Goal: Task Accomplishment & Management: Manage account settings

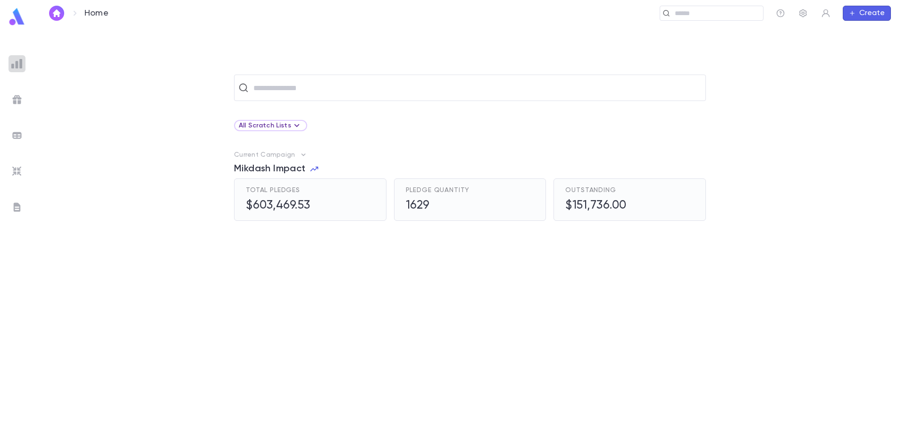
click at [13, 61] on img at bounding box center [16, 63] width 11 height 11
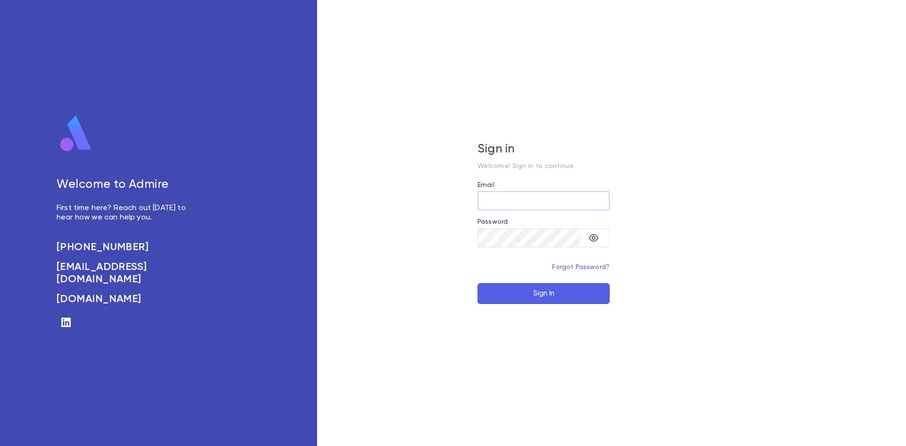
type input "**********"
click at [543, 292] on button "Sign In" at bounding box center [543, 293] width 132 height 21
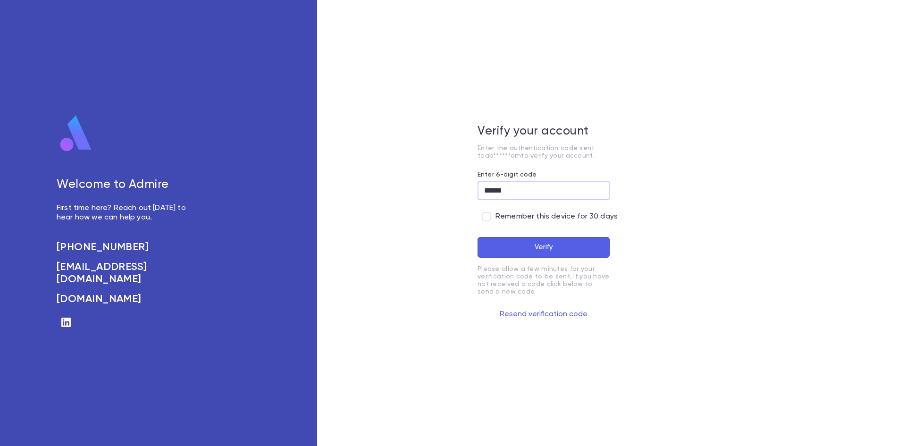
type input "******"
click at [475, 214] on div "Verify your account Enter the authentication code sent to ab******om to verify …" at bounding box center [543, 223] width 453 height 446
click at [525, 242] on button "Verify" at bounding box center [543, 247] width 132 height 21
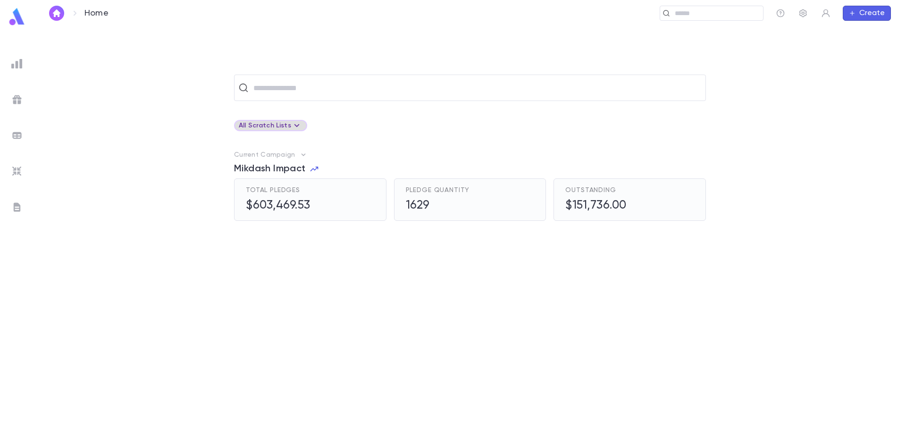
click at [269, 125] on div "All Scratch Lists" at bounding box center [271, 125] width 64 height 11
click at [269, 125] on div at bounding box center [453, 223] width 906 height 446
click at [17, 61] on img at bounding box center [16, 63] width 11 height 11
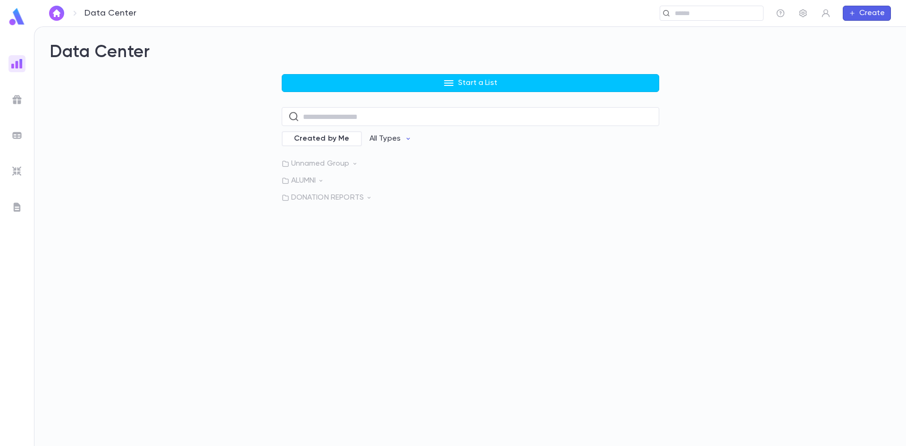
click at [297, 183] on p "ALUMNI" at bounding box center [470, 180] width 377 height 9
click at [327, 200] on p "ALUMNI WITH YEARS" at bounding box center [339, 199] width 70 height 9
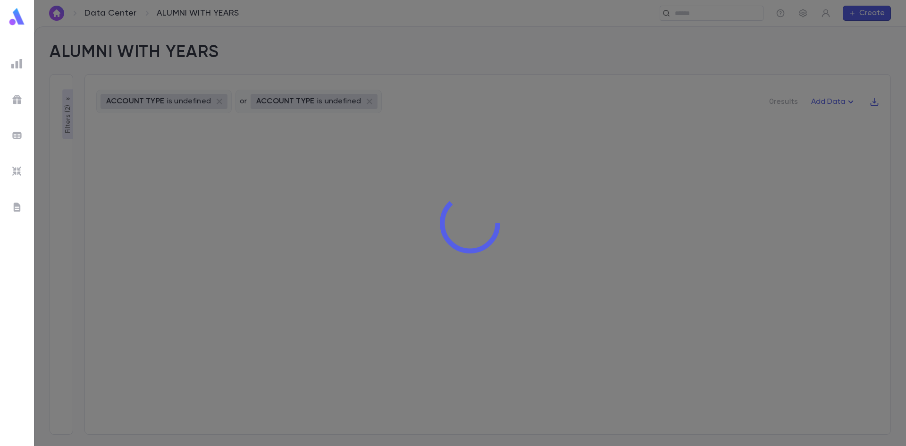
type input "*******"
type input "**********"
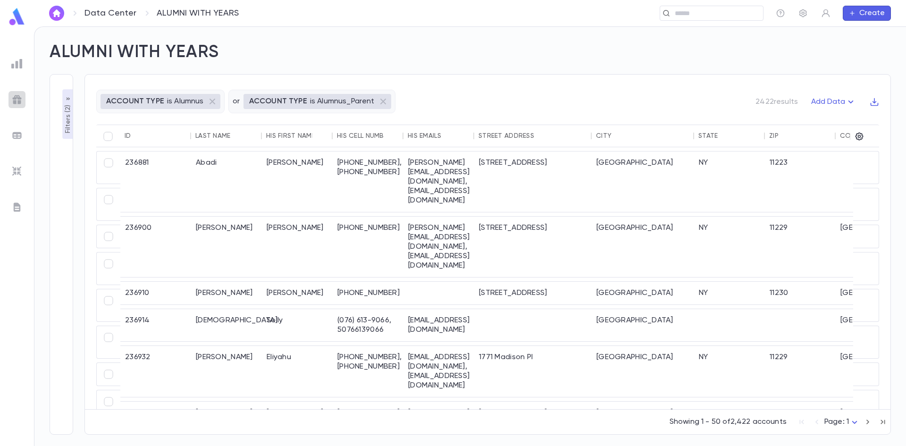
click at [20, 98] on img at bounding box center [16, 99] width 11 height 11
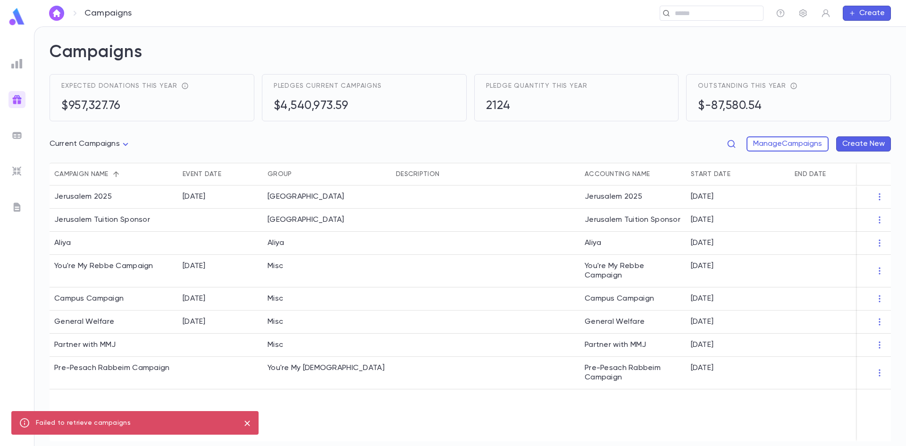
click at [17, 59] on img at bounding box center [16, 63] width 11 height 11
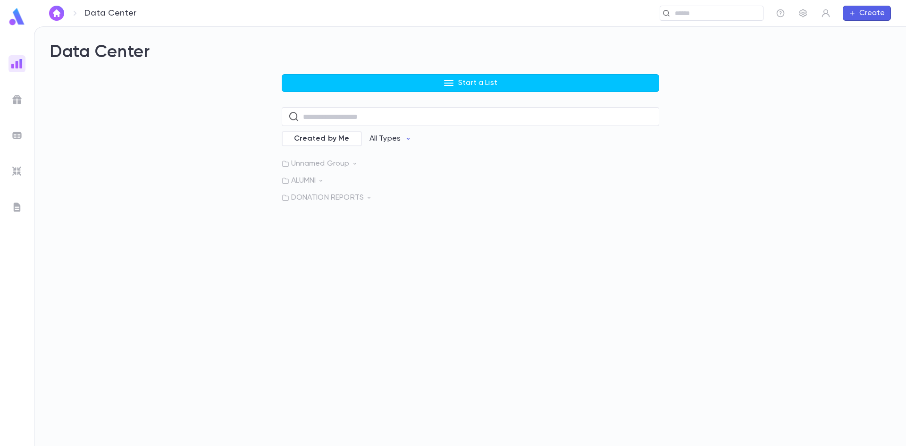
click at [17, 92] on div at bounding box center [16, 99] width 17 height 17
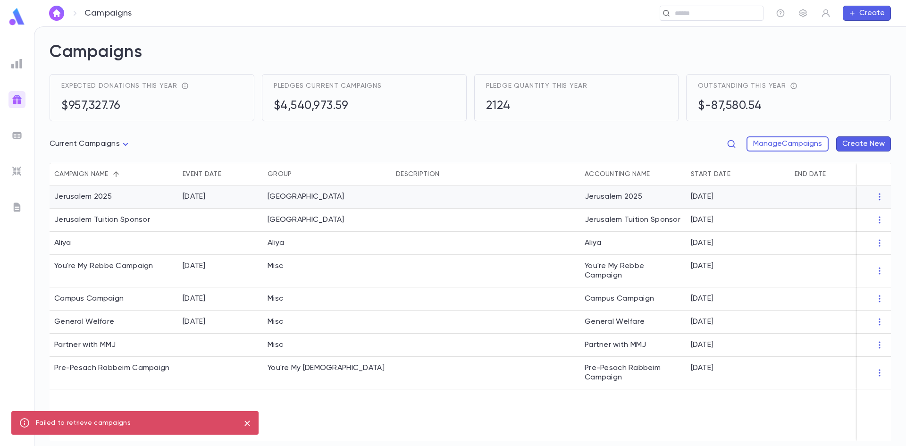
click at [616, 194] on div "Jerusalem 2025" at bounding box center [633, 196] width 106 height 23
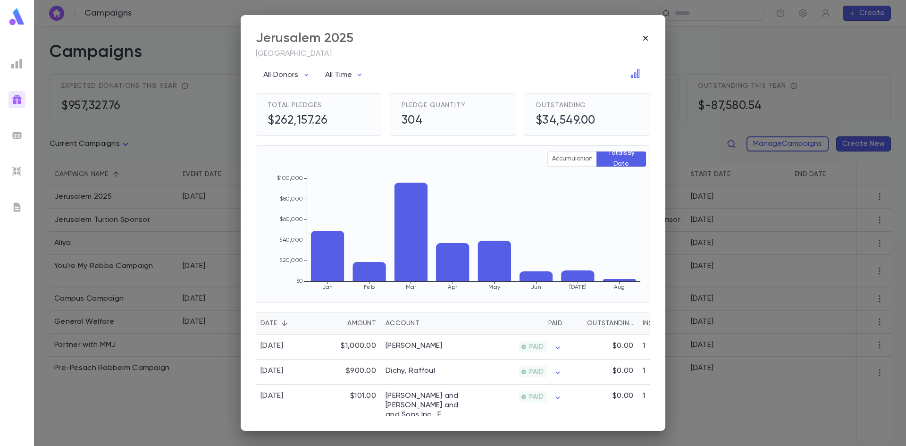
click at [647, 36] on icon "button" at bounding box center [644, 37] width 9 height 9
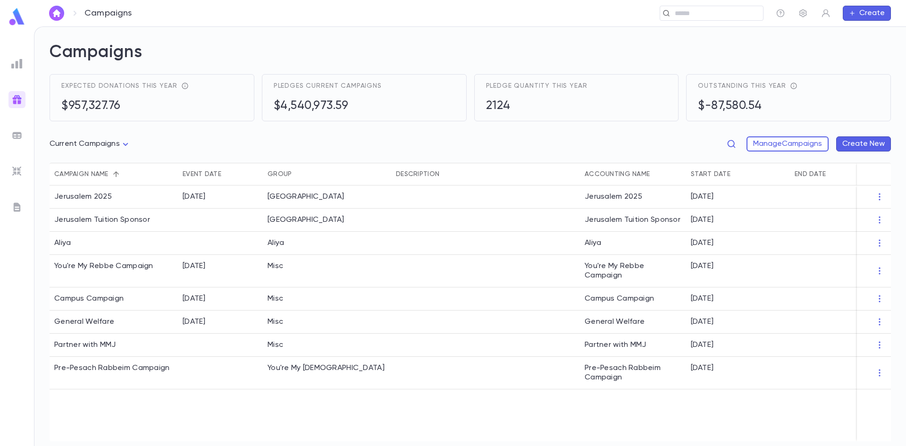
click at [20, 61] on img at bounding box center [16, 63] width 11 height 11
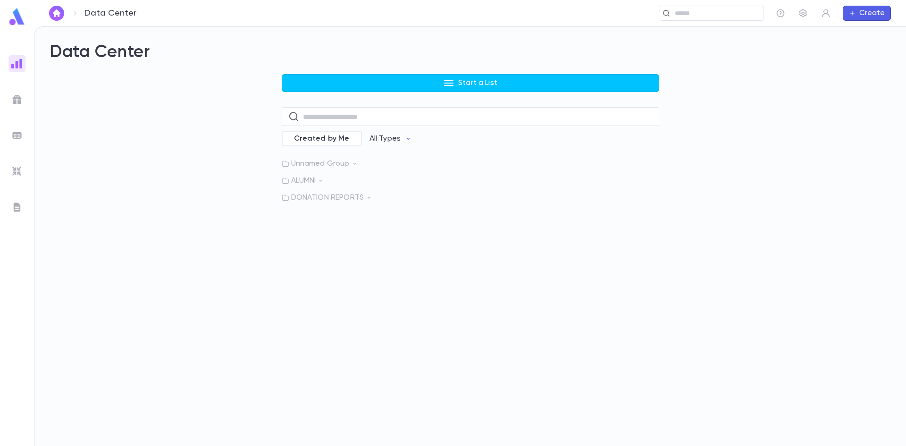
click at [298, 178] on p "ALUMNI" at bounding box center [470, 180] width 377 height 9
click at [16, 56] on div at bounding box center [16, 63] width 17 height 17
click at [682, 15] on input "text" at bounding box center [715, 13] width 87 height 9
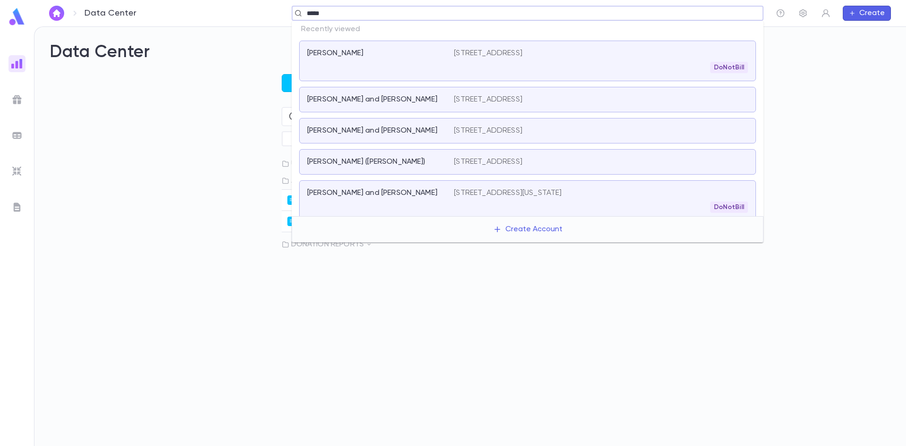
type input "*****"
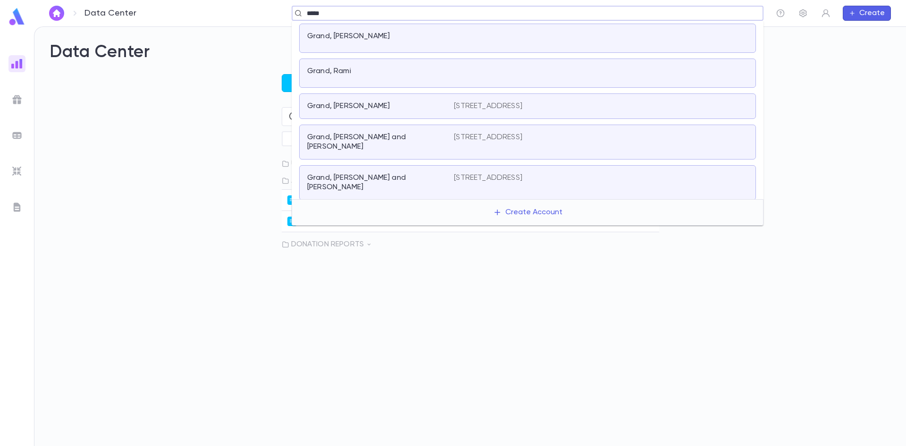
click at [330, 104] on p "Grand, Joey" at bounding box center [348, 105] width 83 height 9
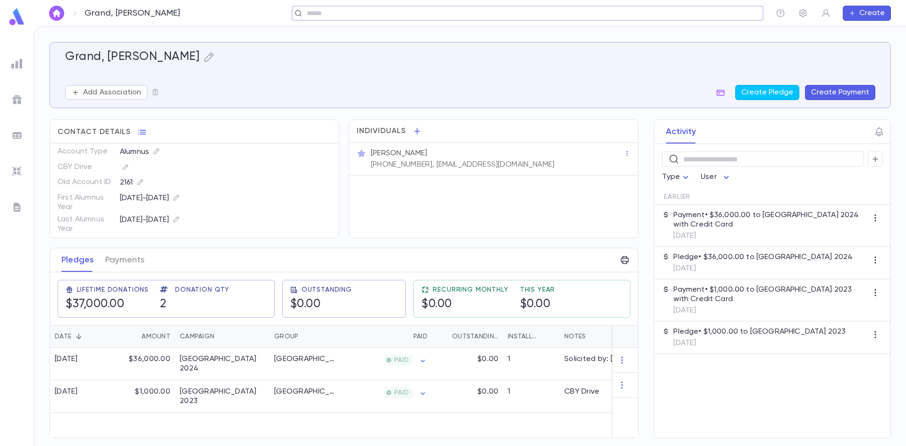
scroll to position [97, 0]
click at [14, 60] on img at bounding box center [16, 63] width 11 height 11
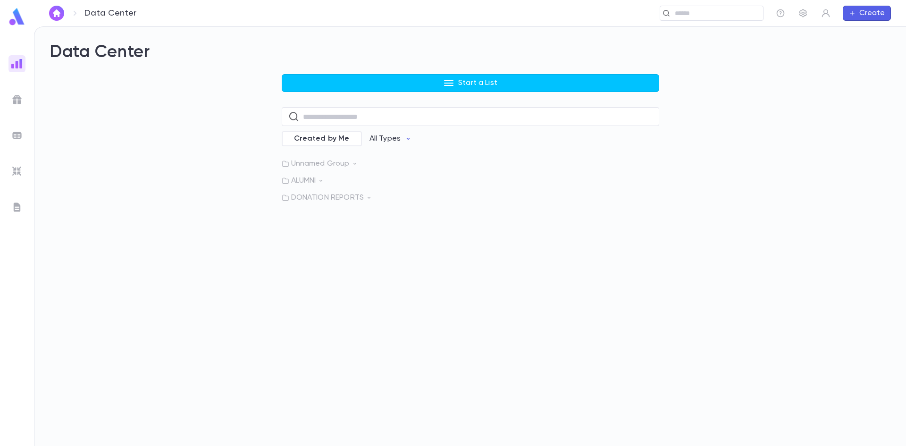
click at [304, 180] on p "ALUMNI" at bounding box center [470, 180] width 377 height 9
click at [324, 198] on p "ALUMNI WITH YEARS" at bounding box center [339, 199] width 70 height 9
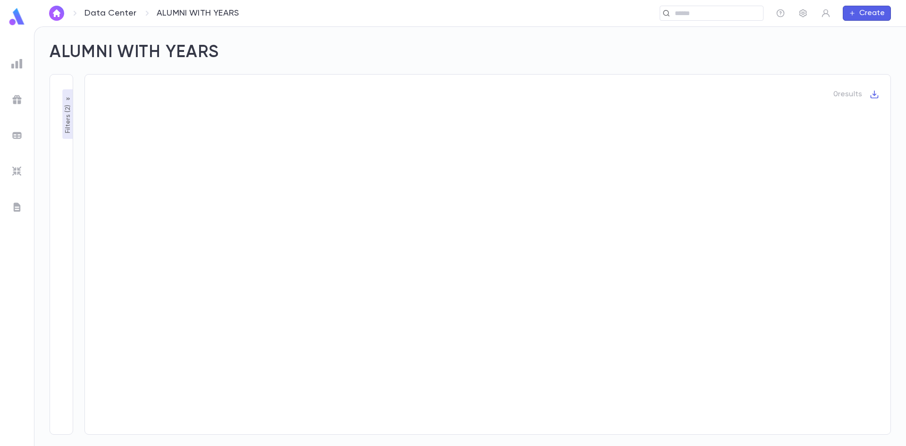
type input "*******"
type input "**********"
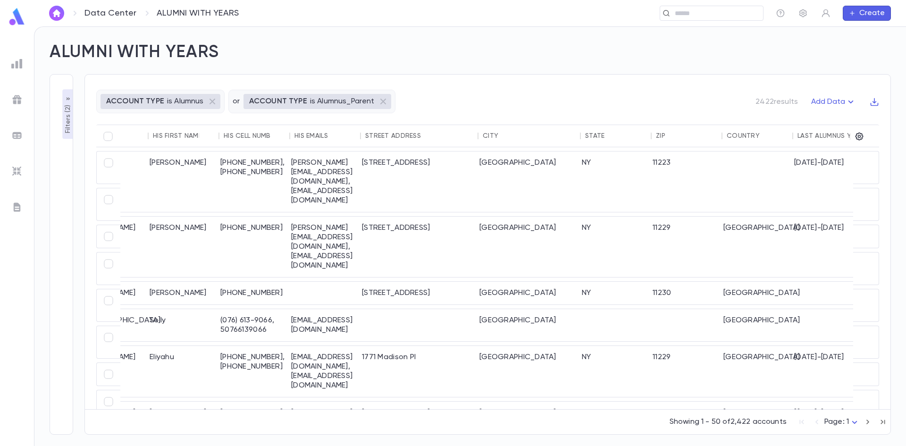
scroll to position [0, 127]
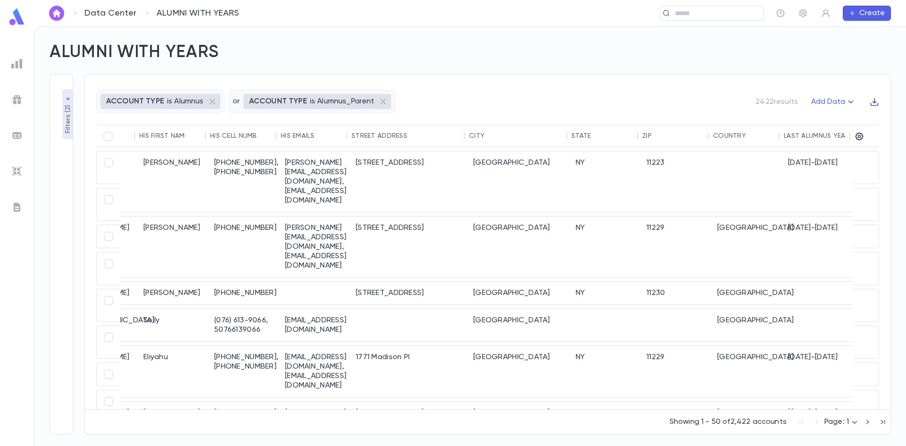
click at [876, 99] on icon "button" at bounding box center [873, 101] width 9 height 9
click at [853, 121] on li "Download CSV" at bounding box center [865, 120] width 68 height 15
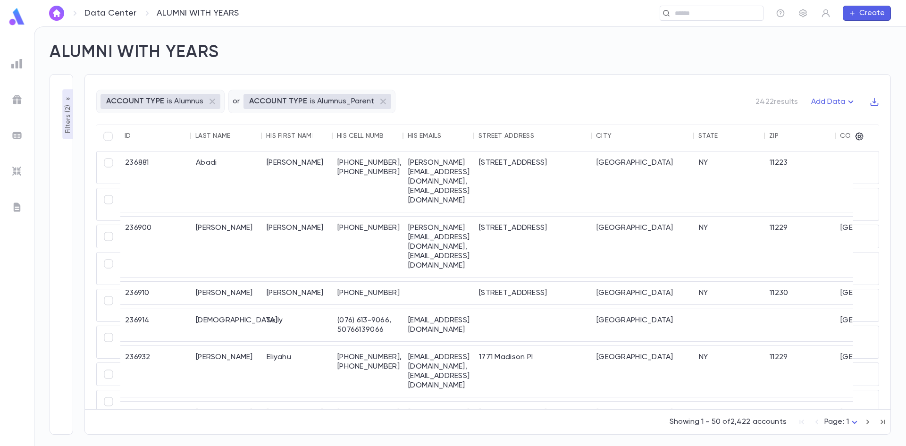
click at [65, 114] on p "Filters ( 2 )" at bounding box center [67, 118] width 9 height 31
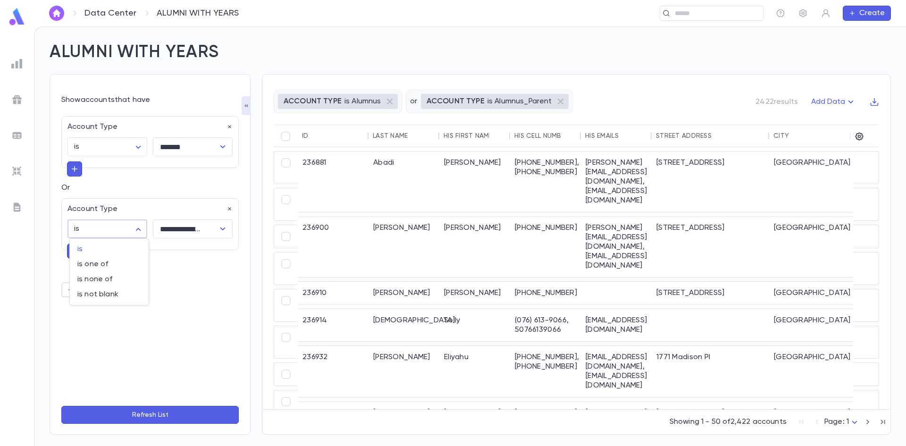
click at [107, 225] on body "**********" at bounding box center [453, 235] width 906 height 419
click at [107, 225] on div at bounding box center [453, 223] width 906 height 446
click at [69, 249] on button "button" at bounding box center [74, 250] width 15 height 15
click at [139, 227] on body "**********" at bounding box center [453, 235] width 906 height 419
click at [96, 249] on span "is" at bounding box center [109, 248] width 64 height 9
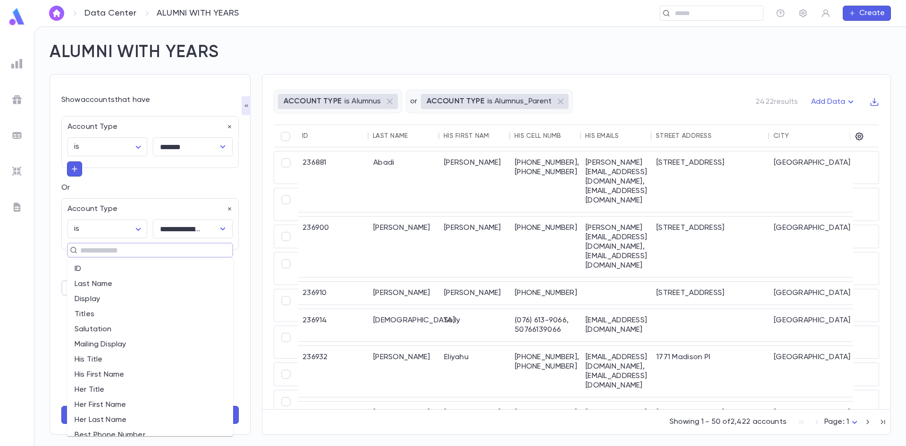
click at [103, 251] on input "text" at bounding box center [145, 249] width 137 height 13
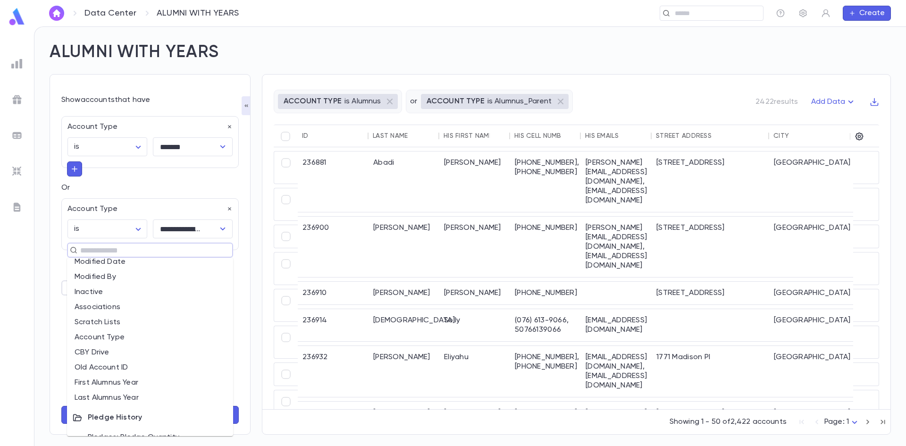
scroll to position [424, 0]
click at [94, 370] on li "First Alumnus Year" at bounding box center [150, 372] width 166 height 15
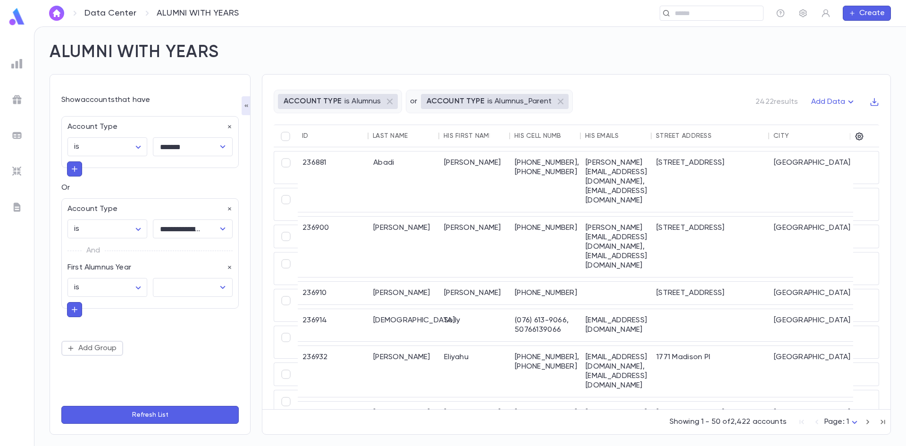
click at [112, 253] on div "And" at bounding box center [149, 250] width 165 height 25
click at [104, 228] on body "**********" at bounding box center [453, 235] width 906 height 419
click at [104, 228] on div at bounding box center [453, 223] width 906 height 446
click at [100, 246] on p "And" at bounding box center [93, 250] width 14 height 13
click at [106, 255] on div "And" at bounding box center [149, 250] width 165 height 25
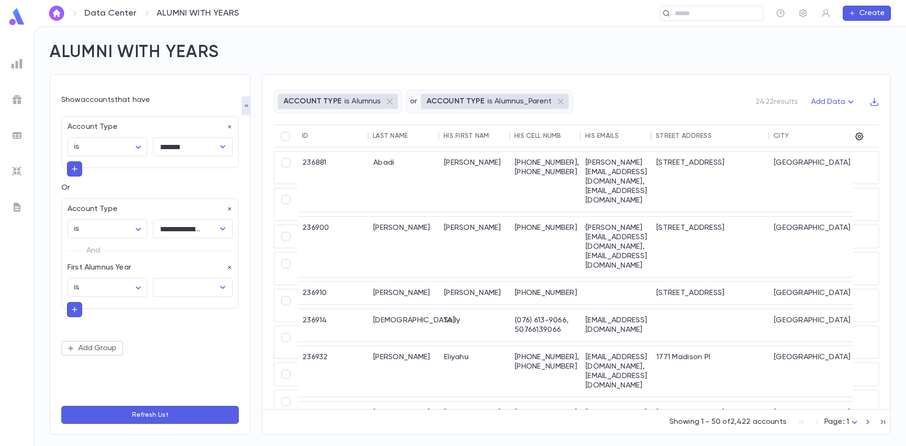
click at [120, 250] on div "And" at bounding box center [149, 250] width 165 height 25
click at [101, 284] on body "**********" at bounding box center [453, 235] width 906 height 419
click at [101, 284] on div at bounding box center [453, 223] width 906 height 446
click at [129, 263] on div "And" at bounding box center [149, 250] width 165 height 25
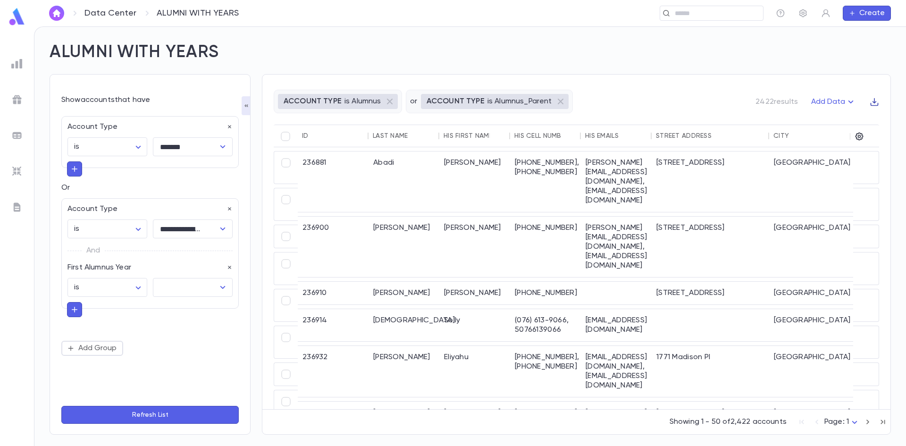
click at [874, 101] on icon "button" at bounding box center [874, 102] width 8 height 8
click at [850, 122] on li "Download CSV" at bounding box center [865, 120] width 68 height 15
click at [231, 208] on icon "button" at bounding box center [229, 209] width 3 height 3
click at [229, 208] on icon "button" at bounding box center [229, 209] width 3 height 3
click at [155, 415] on button "Refresh List" at bounding box center [149, 415] width 177 height 18
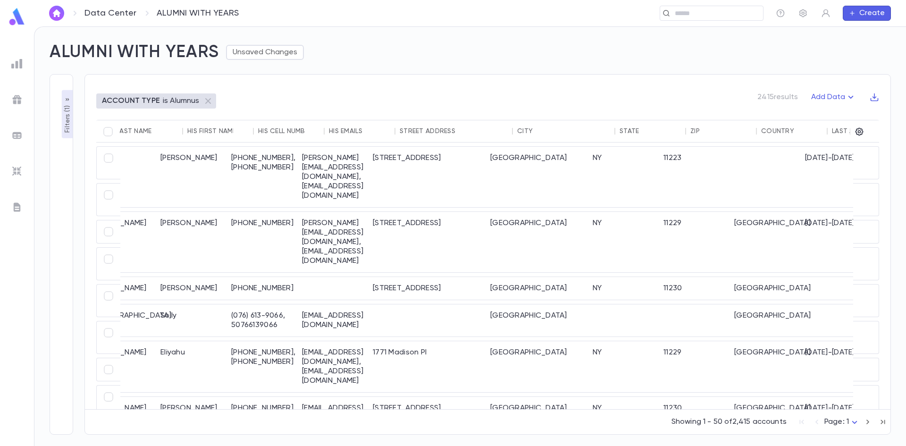
scroll to position [0, 127]
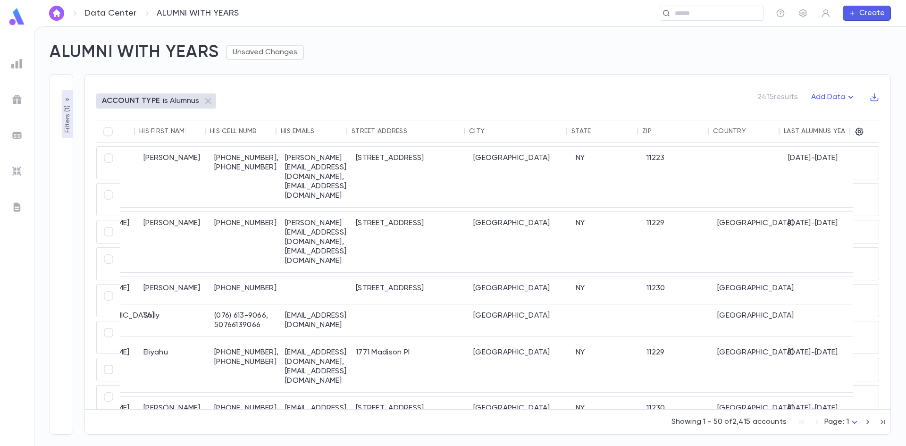
click at [809, 133] on div "Last Alumnus Year" at bounding box center [816, 131] width 66 height 8
click at [816, 131] on div "Last Alumnus Year" at bounding box center [816, 131] width 66 height 8
click at [860, 130] on icon "button" at bounding box center [858, 131] width 9 height 9
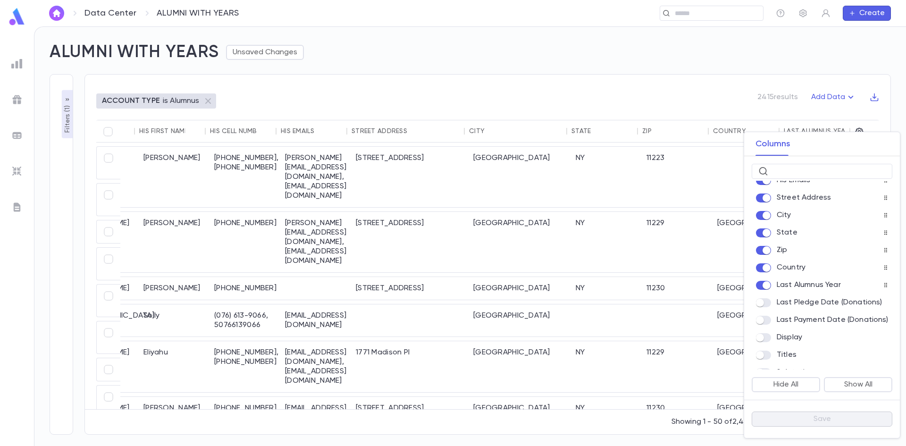
scroll to position [0, 0]
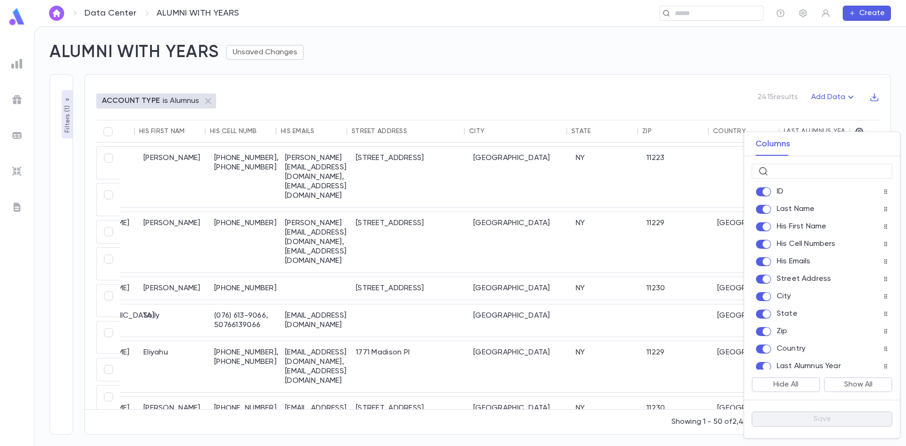
click at [651, 77] on div at bounding box center [453, 223] width 906 height 446
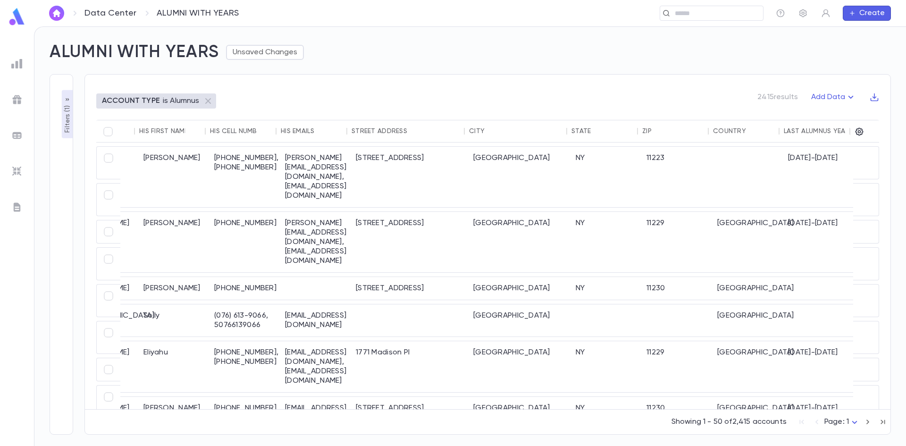
click at [814, 131] on div "Last Alumnus Year" at bounding box center [816, 131] width 66 height 8
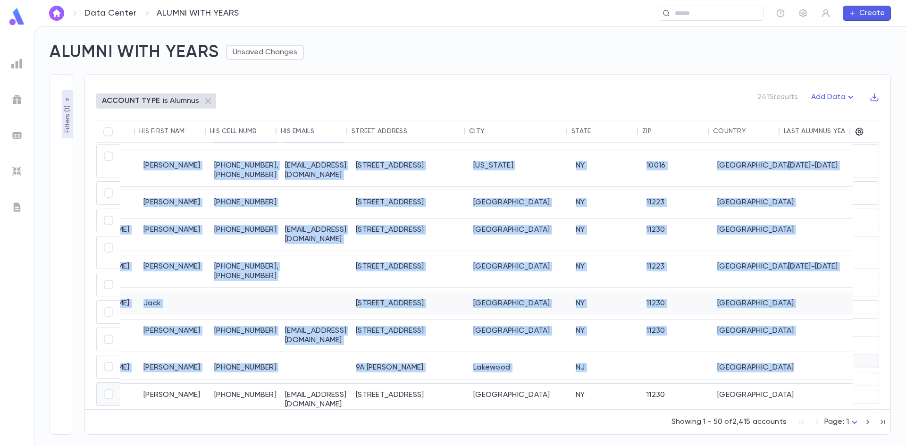
drag, startPoint x: 429, startPoint y: 405, endPoint x: 614, endPoint y: 404, distance: 185.4
click at [614, 404] on div "236956 Azrak Ezra (076) 671-2222 Panama Panama City Panama 236959 Bassan Albert…" at bounding box center [425, 342] width 857 height 625
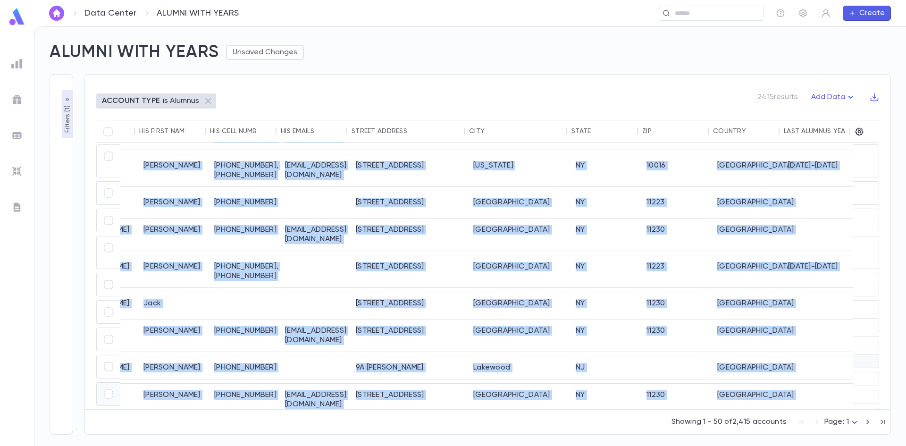
scroll to position [337, 127]
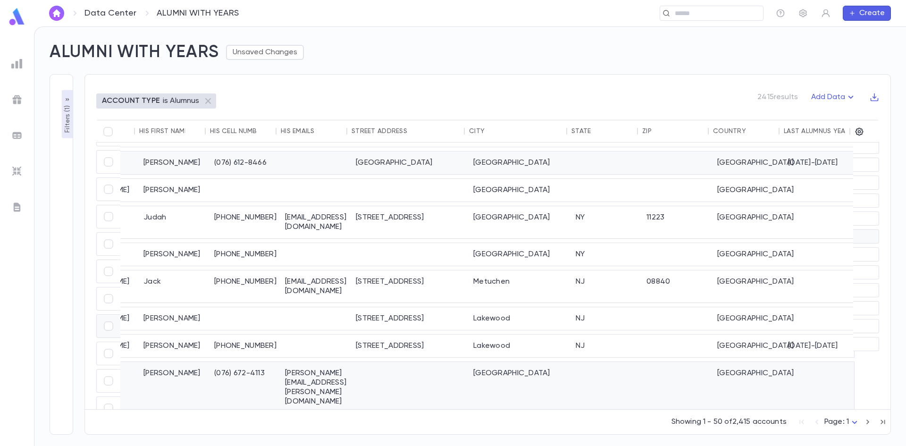
drag, startPoint x: 579, startPoint y: 409, endPoint x: 717, endPoint y: 404, distance: 137.8
click at [717, 404] on div "ID Last Name His First Name His Cell Numbers His Emails Street Address City Sta…" at bounding box center [487, 271] width 782 height 303
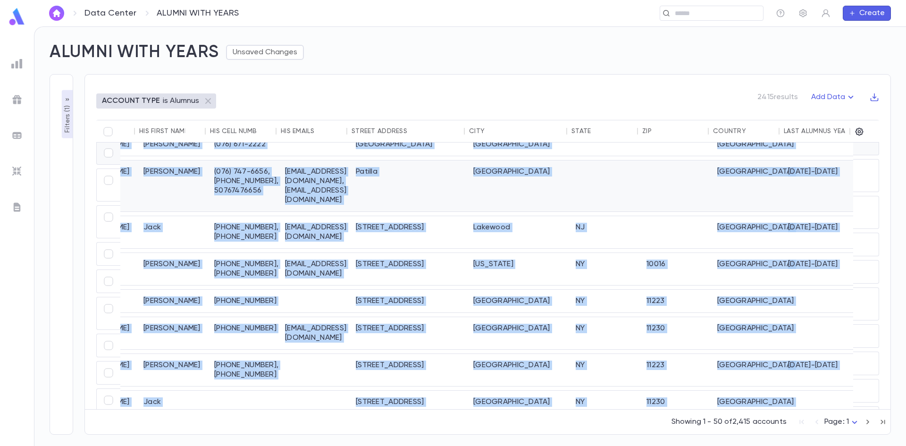
scroll to position [0, 127]
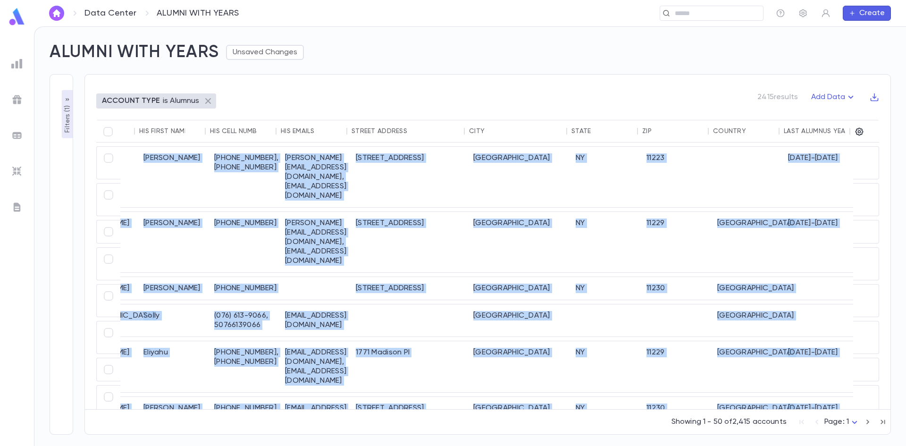
click at [206, 100] on icon at bounding box center [208, 101] width 6 height 6
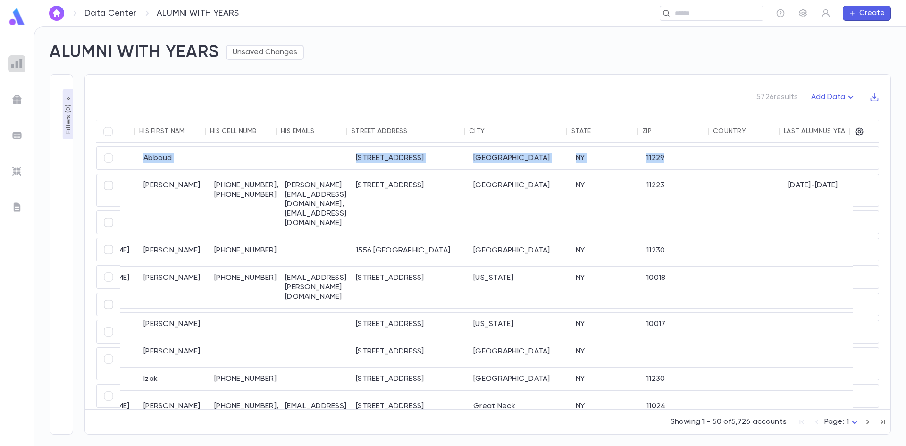
click at [13, 62] on img at bounding box center [16, 63] width 11 height 11
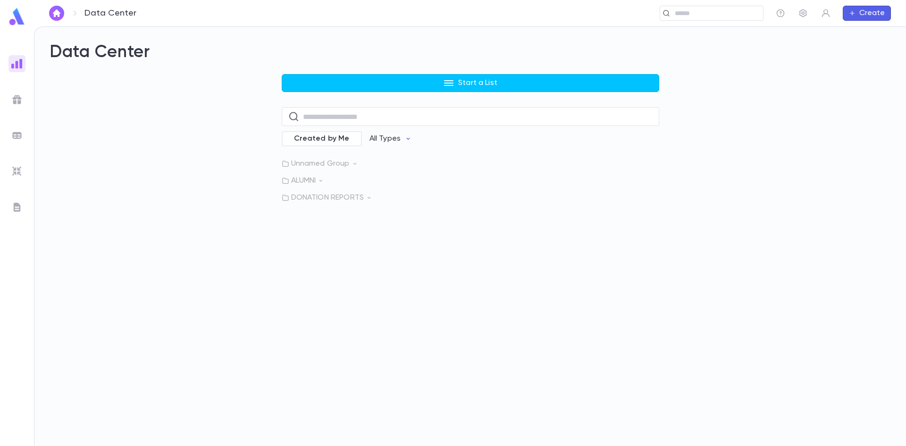
click at [300, 181] on p "ALUMNI" at bounding box center [470, 180] width 377 height 9
click at [324, 222] on p "Master Alumni With Years and Financials" at bounding box center [375, 220] width 142 height 9
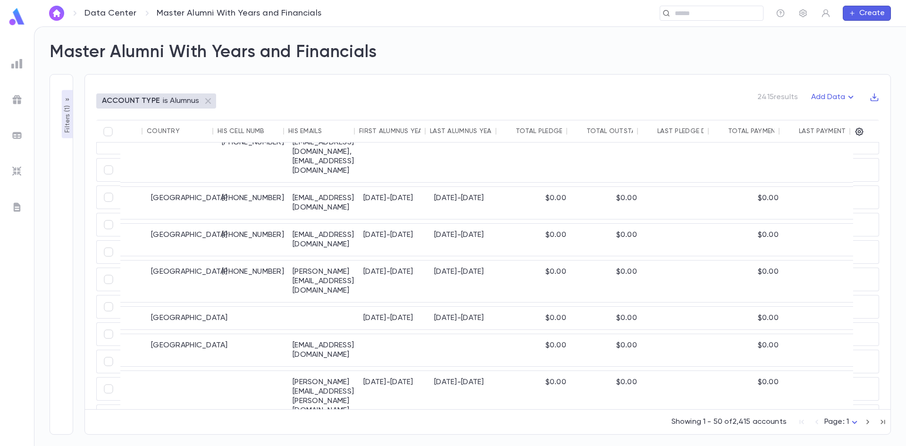
scroll to position [0, 551]
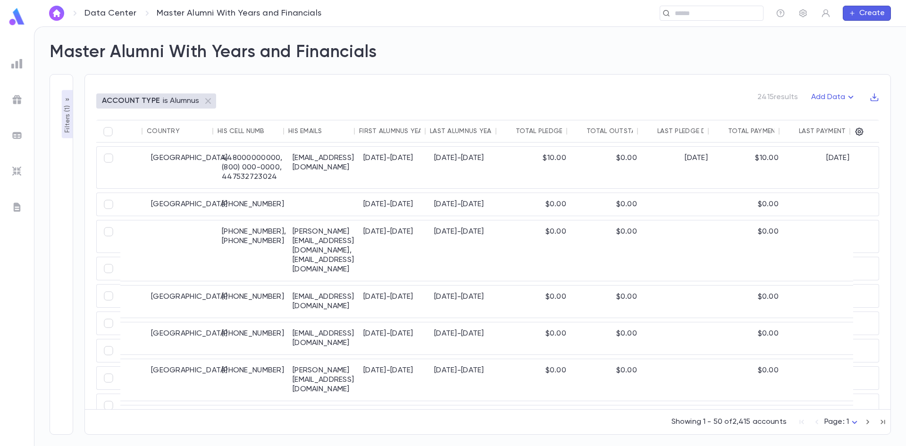
click at [738, 130] on div "Total Payment Amount (Donations)" at bounding box center [791, 131] width 127 height 8
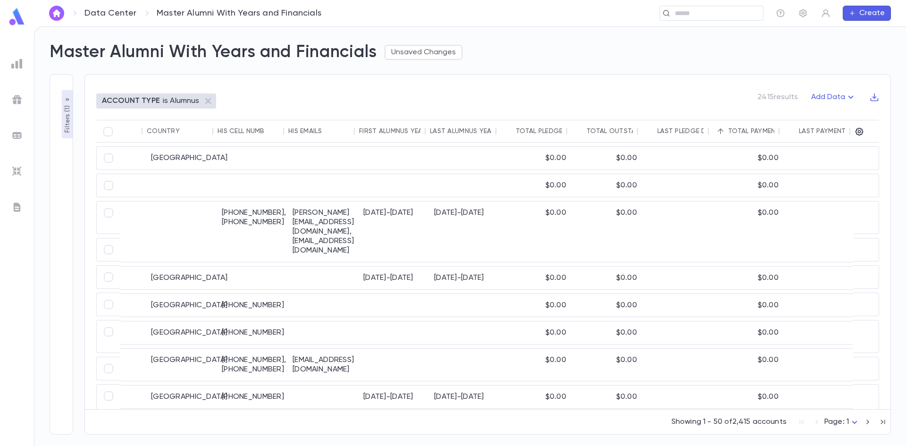
click at [738, 130] on div "Total Payment Amount (Donations)" at bounding box center [791, 131] width 127 height 8
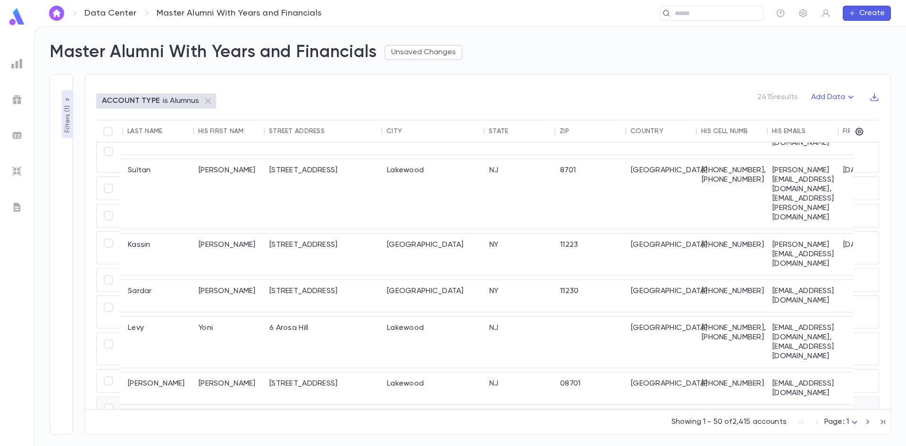
scroll to position [737, 68]
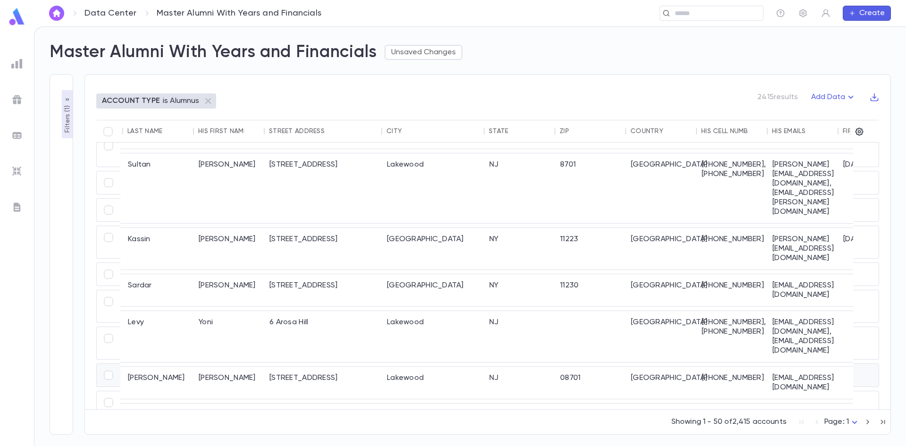
drag, startPoint x: 161, startPoint y: 404, endPoint x: 400, endPoint y: 378, distance: 240.6
click at [400, 378] on div "237187 Rubinoff Yirmi 20801 Biscayne Blvd #407 Miami FL 33180 United States (30…" at bounding box center [693, 427] width 1282 height 722
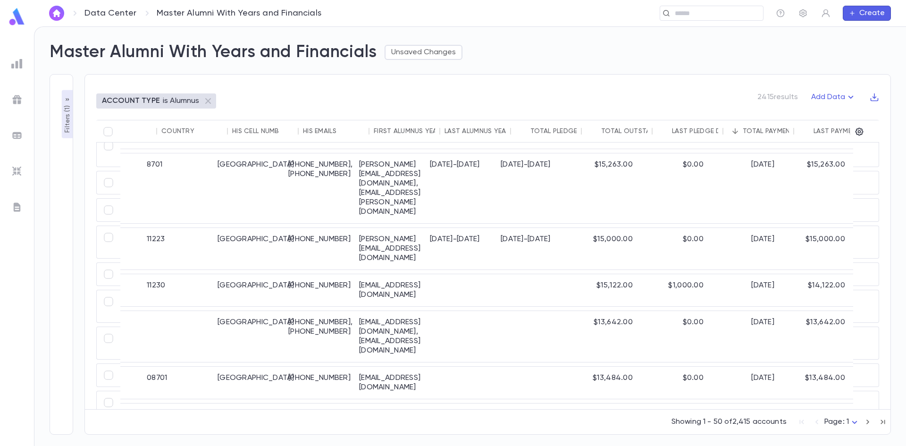
scroll to position [737, 551]
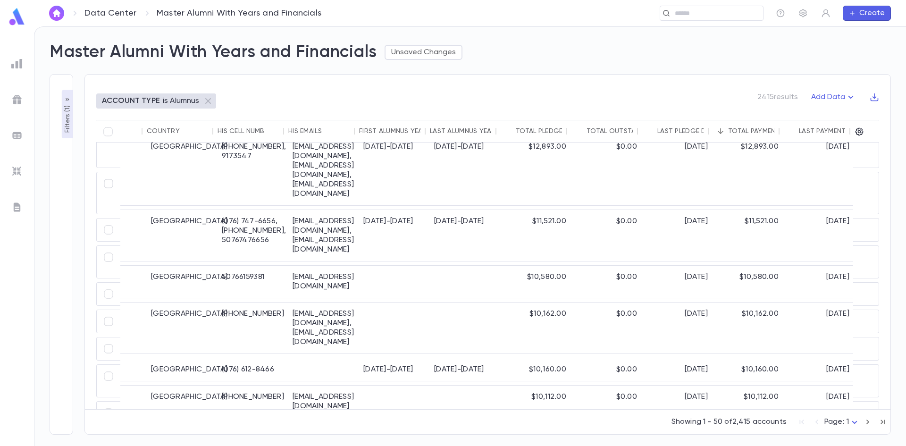
scroll to position [1020, 551]
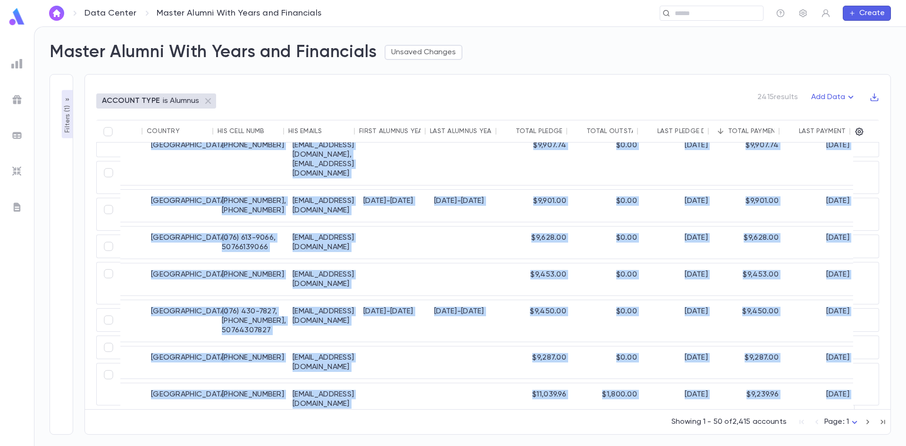
drag, startPoint x: 537, startPoint y: 409, endPoint x: 511, endPoint y: 406, distance: 26.1
click at [511, 406] on div "ID Last Name His First Name Street Address City State Zip Country His Cell Numb…" at bounding box center [487, 271] width 782 height 303
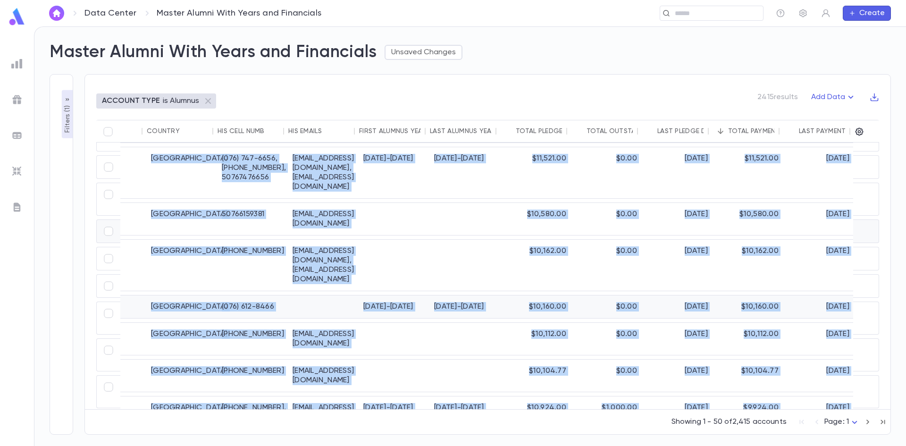
scroll to position [950, 551]
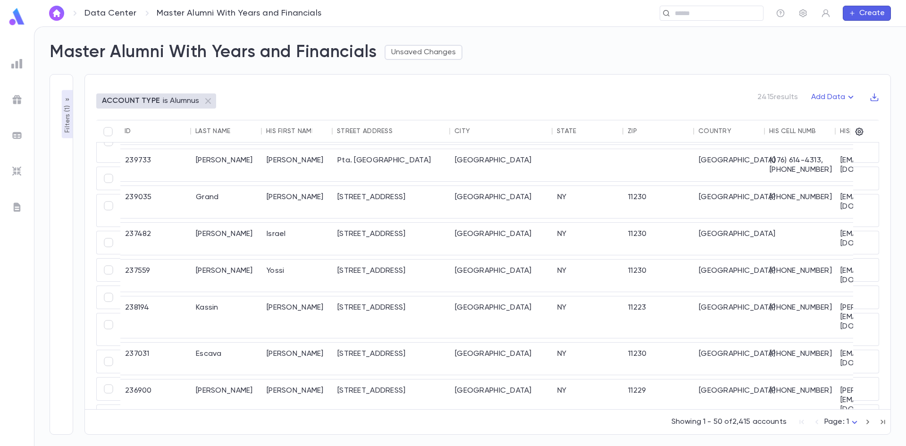
scroll to position [189, 0]
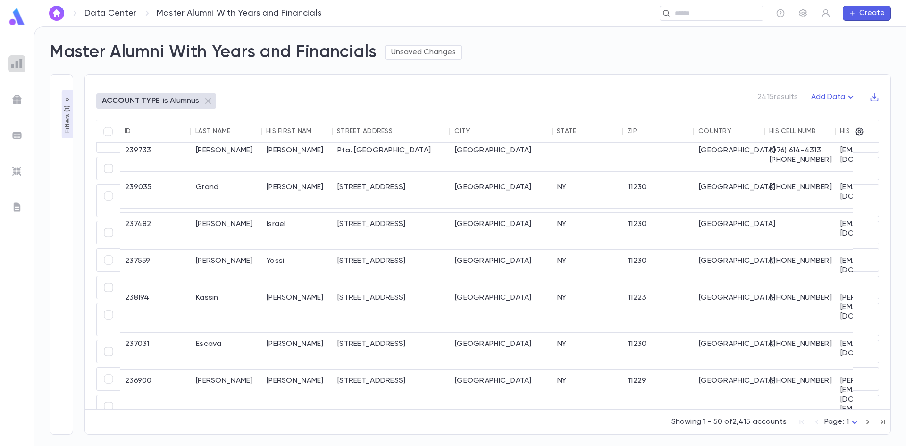
click at [10, 60] on div at bounding box center [16, 63] width 17 height 17
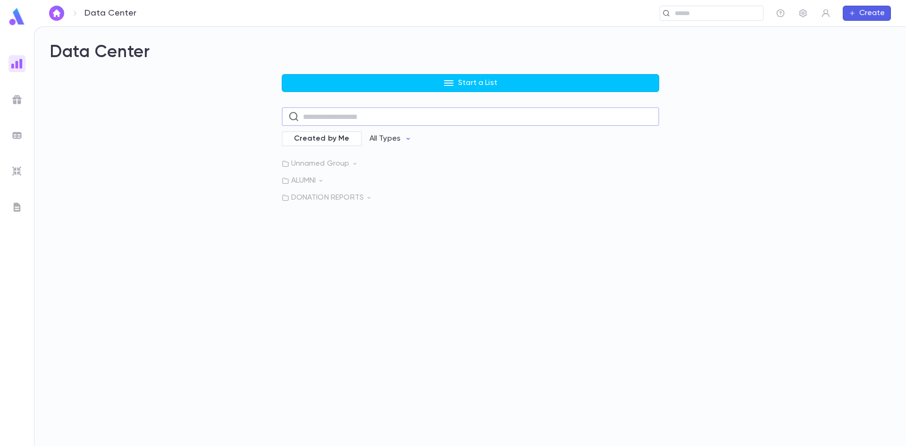
click at [320, 118] on input "text" at bounding box center [477, 117] width 349 height 18
type input "*"
click at [15, 15] on img at bounding box center [17, 17] width 19 height 18
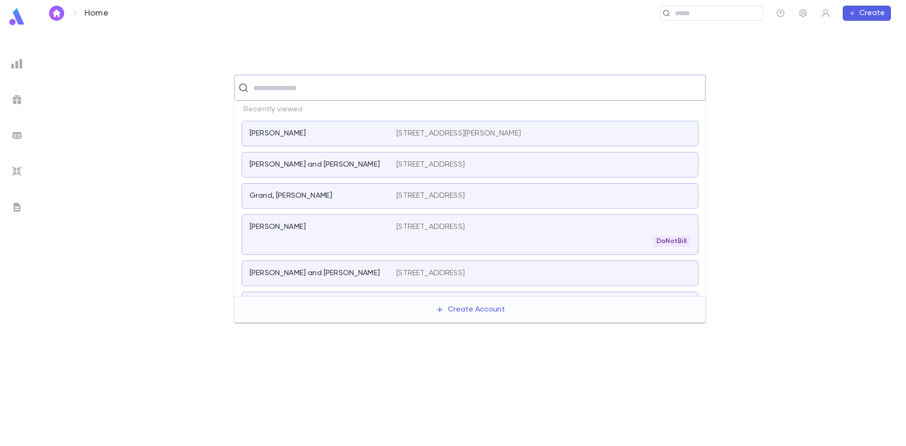
click at [272, 91] on input "text" at bounding box center [475, 88] width 451 height 18
type input "*****"
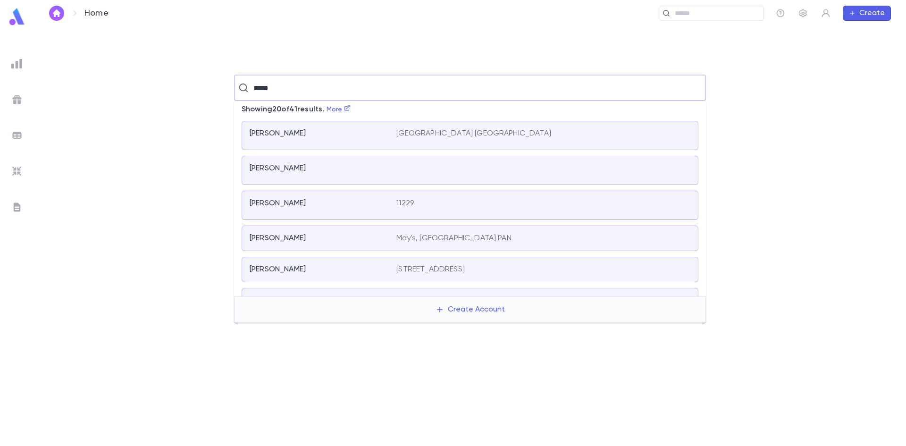
click at [283, 170] on p "Chrem, David" at bounding box center [277, 168] width 56 height 9
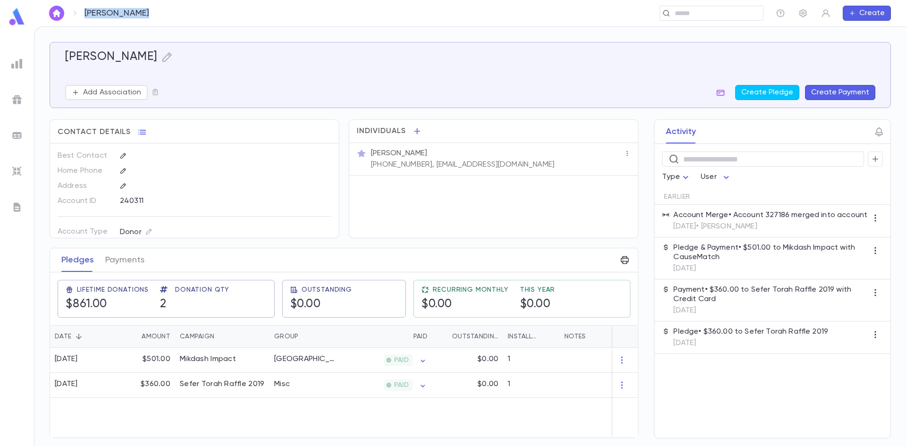
drag, startPoint x: 155, startPoint y: 15, endPoint x: 78, endPoint y: 16, distance: 77.4
click at [78, 16] on div "Chrem, David ​ Create" at bounding box center [470, 13] width 872 height 26
click at [148, 11] on div "Chrem, David ​ Create" at bounding box center [470, 13] width 872 height 26
drag, startPoint x: 142, startPoint y: 11, endPoint x: 54, endPoint y: 11, distance: 88.2
click at [54, 11] on div "Chrem, David" at bounding box center [101, 13] width 105 height 15
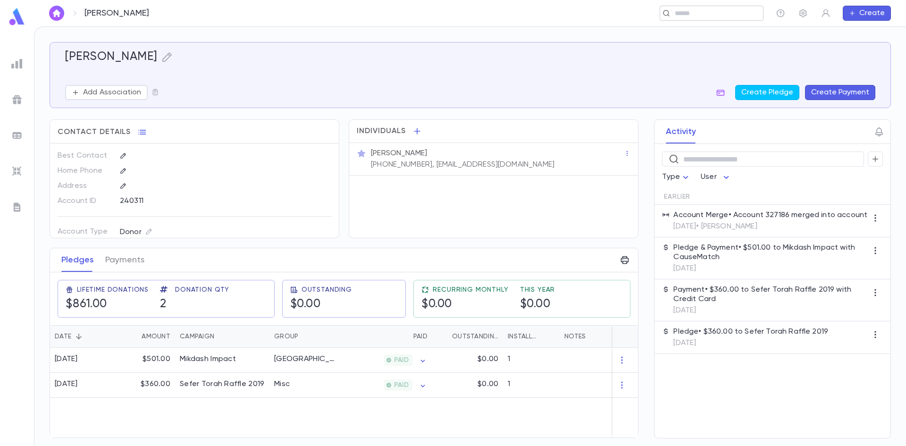
click at [690, 12] on input "text" at bounding box center [708, 13] width 73 height 9
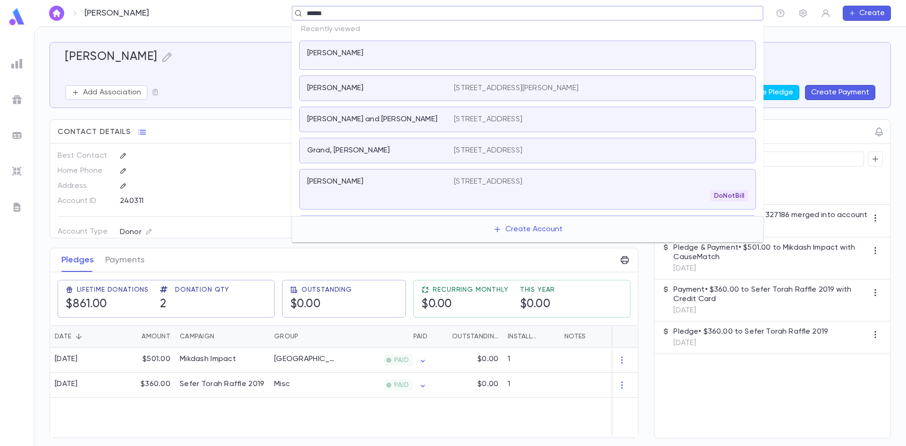
type input "******"
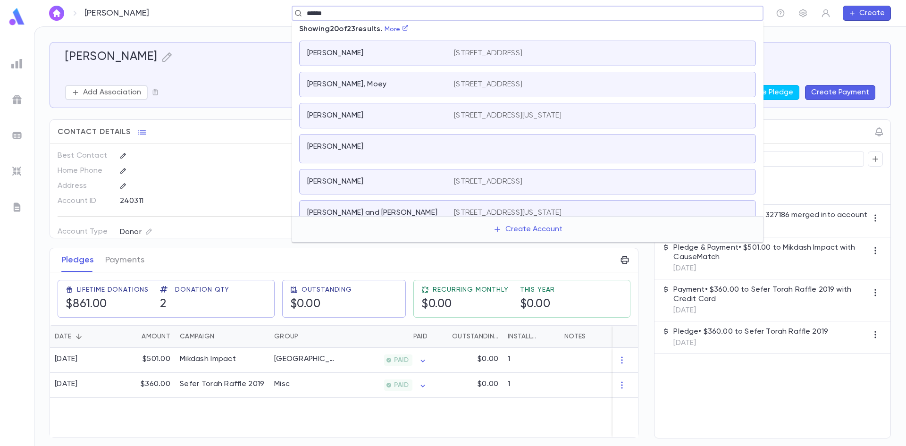
click at [334, 182] on p "Hidary, Isaac" at bounding box center [335, 181] width 56 height 9
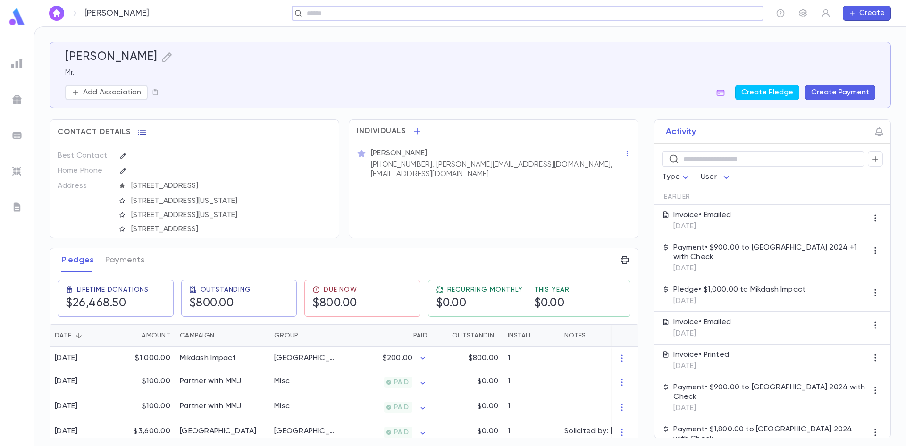
click at [139, 132] on icon "button" at bounding box center [141, 131] width 9 height 9
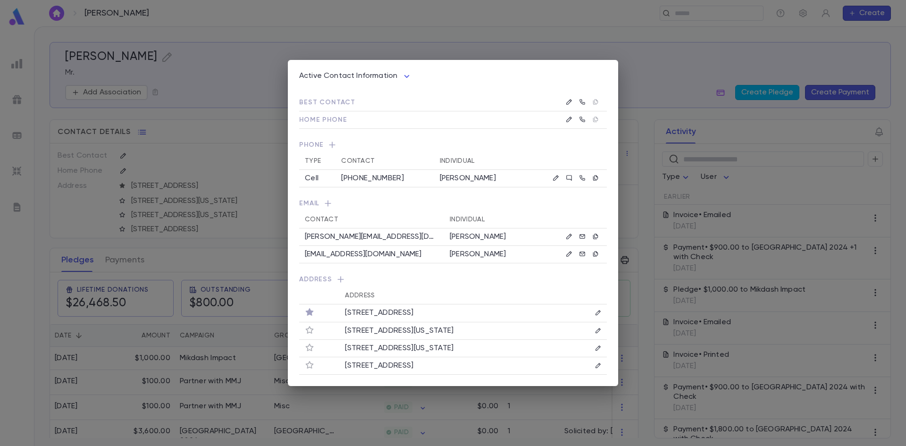
click at [399, 178] on div "(718) 627-3781" at bounding box center [384, 178] width 87 height 9
click at [557, 177] on icon "button" at bounding box center [555, 177] width 5 height 5
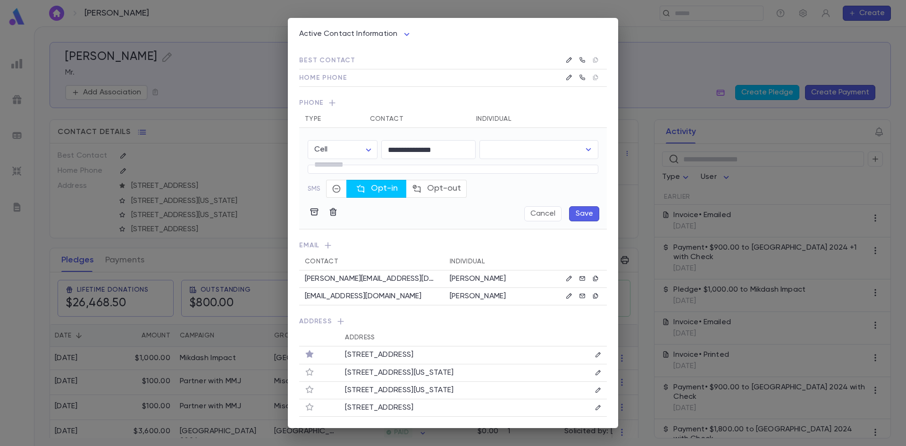
type input "**********"
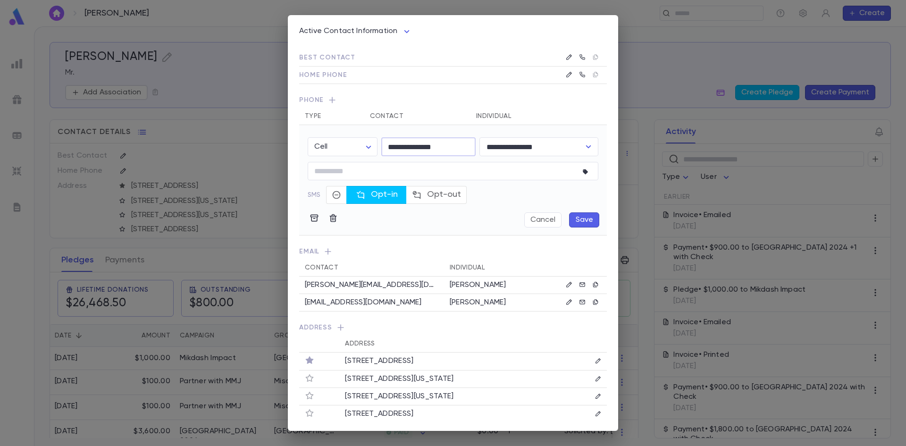
drag, startPoint x: 437, startPoint y: 146, endPoint x: 383, endPoint y: 147, distance: 53.8
click at [383, 147] on input "**********" at bounding box center [428, 147] width 94 height 18
click at [361, 74] on td "Home Phone" at bounding box center [336, 74] width 75 height 17
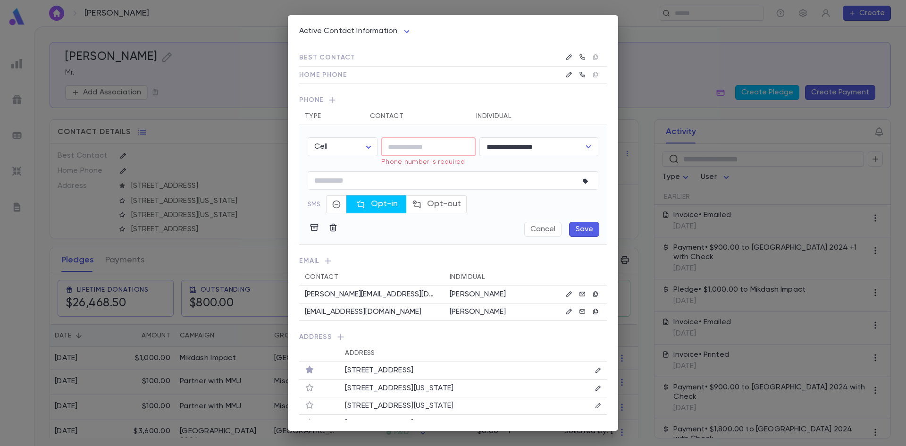
click at [361, 75] on td "Home Phone" at bounding box center [336, 74] width 75 height 17
click at [396, 147] on input "tel" at bounding box center [428, 147] width 94 height 18
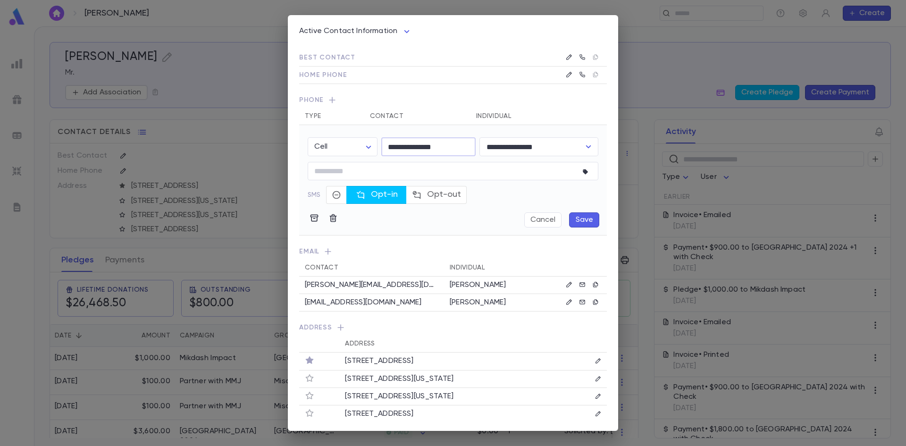
type input "**********"
click at [576, 216] on button "Save" at bounding box center [584, 219] width 30 height 15
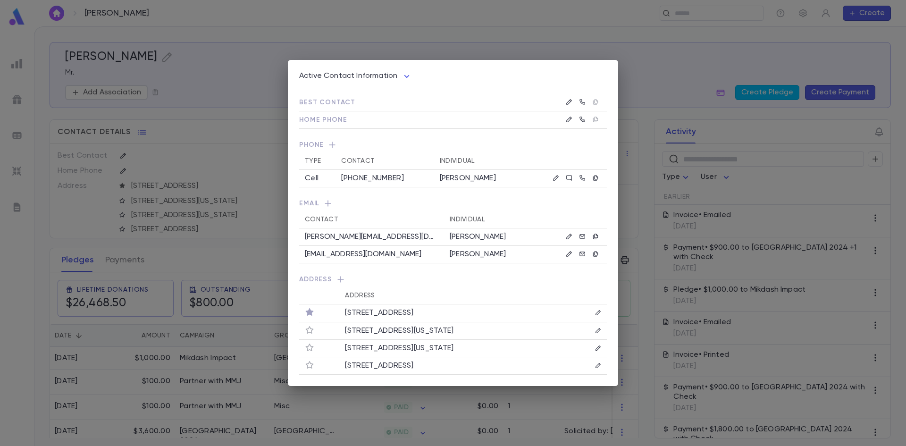
click at [75, 216] on div "Active Contact Information **** Best Contact Home Phone Phone Type Contact Indi…" at bounding box center [453, 223] width 906 height 446
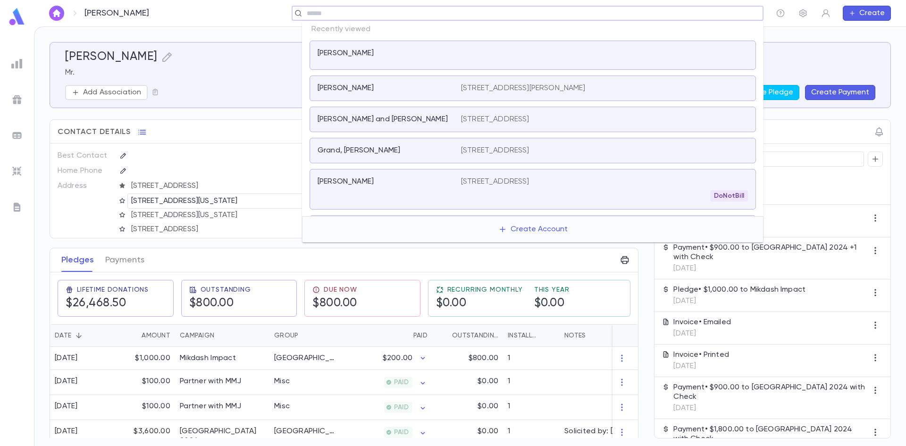
click at [690, 16] on input "text" at bounding box center [524, 13] width 441 height 9
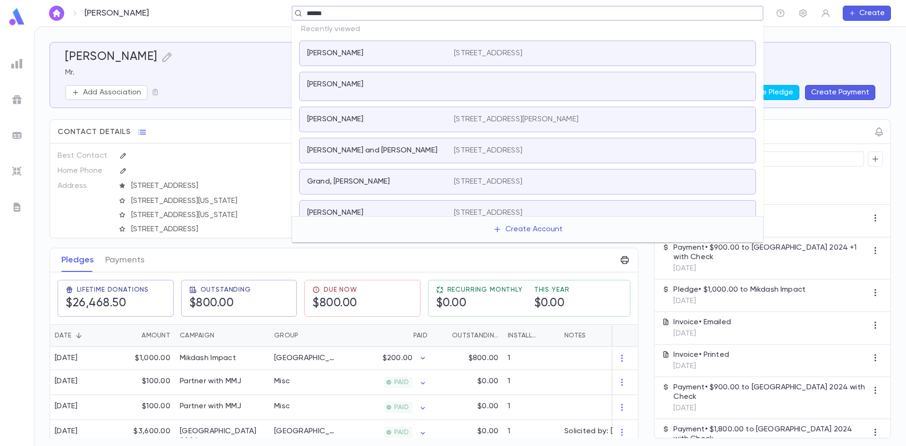
type input "******"
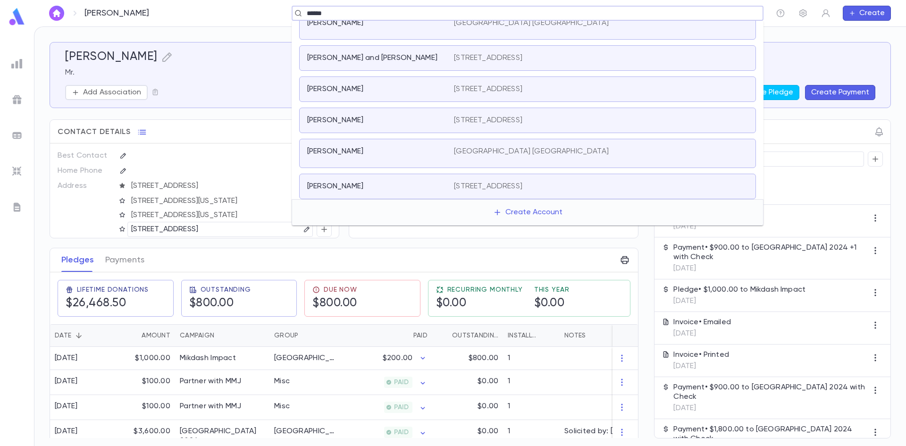
scroll to position [144, 0]
click at [343, 184] on p "Cohen, Edmond" at bounding box center [335, 183] width 56 height 9
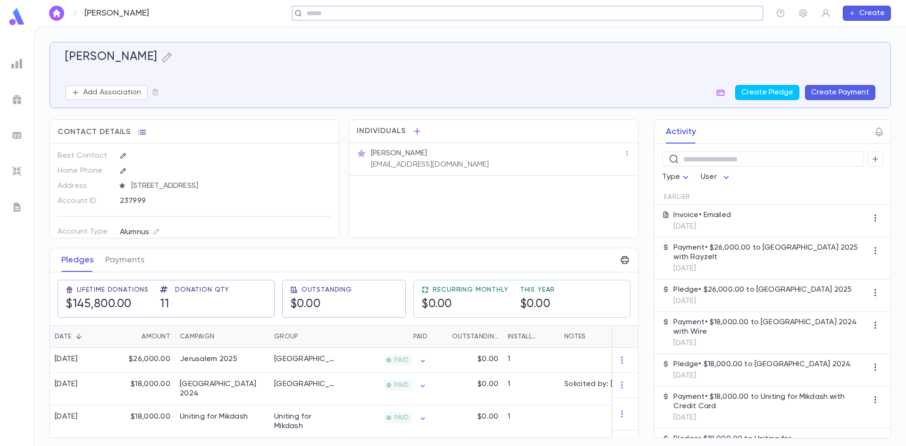
click at [139, 128] on icon "button" at bounding box center [141, 131] width 9 height 9
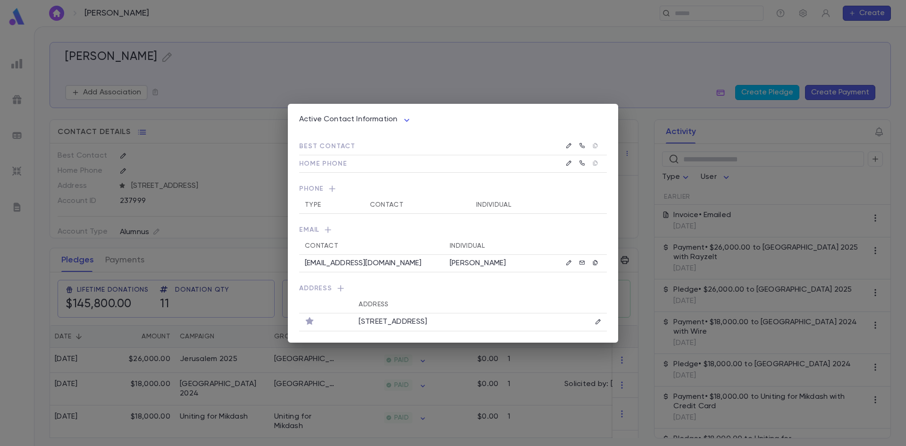
click at [332, 187] on icon "button" at bounding box center [331, 188] width 9 height 9
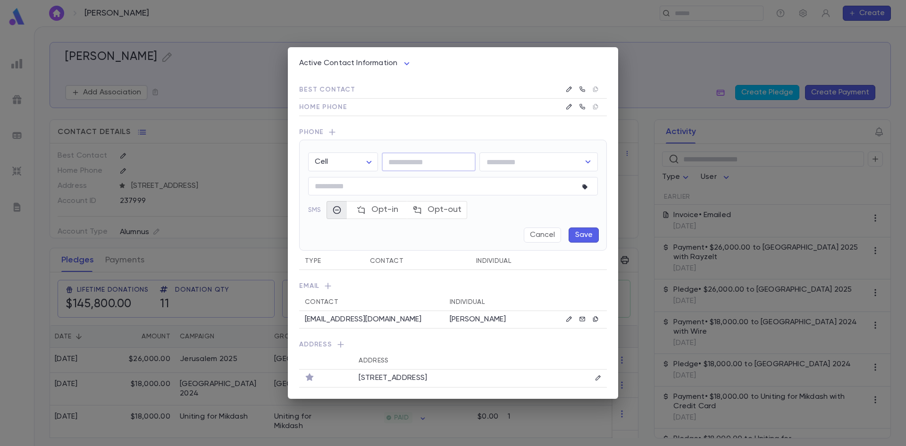
click at [415, 162] on input "tel" at bounding box center [429, 162] width 94 height 18
type input "**********"
click at [579, 232] on button "Save" at bounding box center [583, 234] width 30 height 15
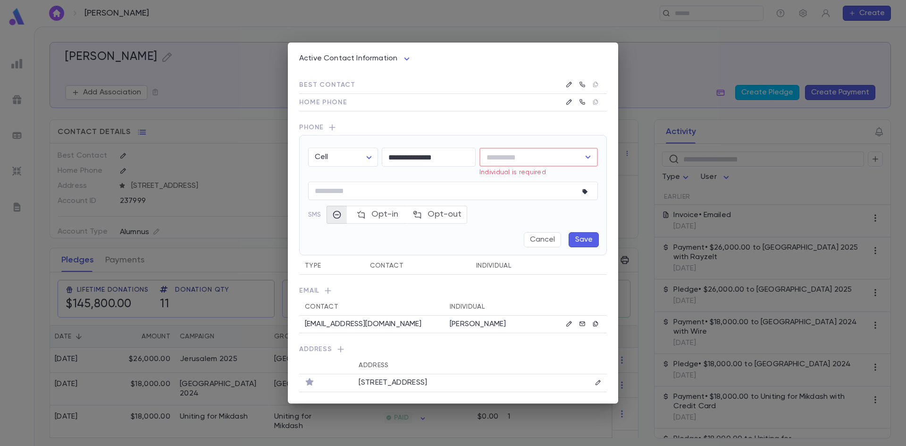
click at [540, 155] on input "text" at bounding box center [531, 157] width 96 height 18
click at [527, 176] on li "Edmond Cohen" at bounding box center [538, 178] width 118 height 15
type input "**********"
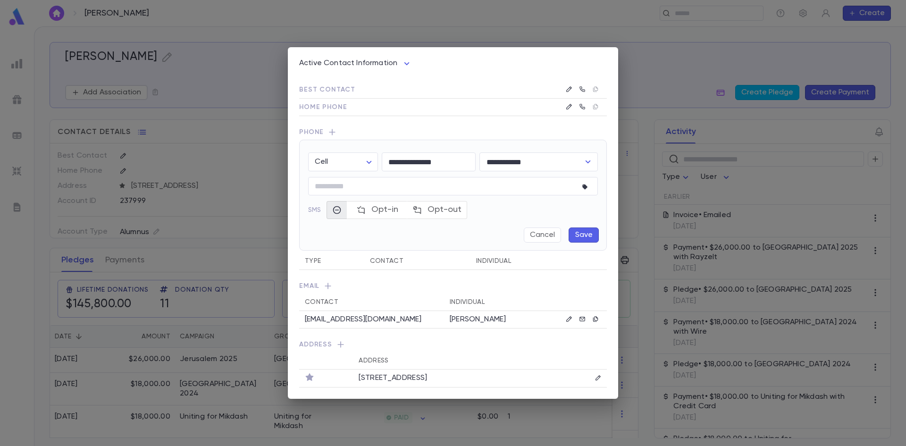
click at [587, 235] on button "Save" at bounding box center [583, 234] width 30 height 15
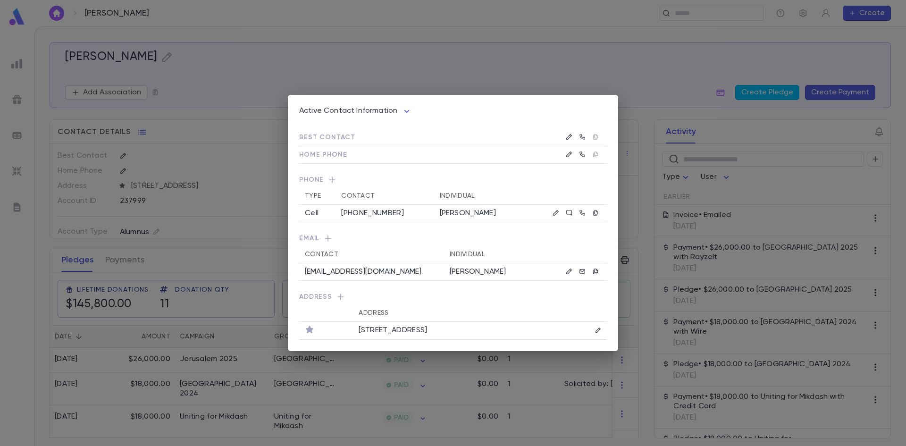
click at [428, 48] on div "Active Contact Information **** Best Contact Home Phone Phone Type Contact Indi…" at bounding box center [453, 223] width 906 height 446
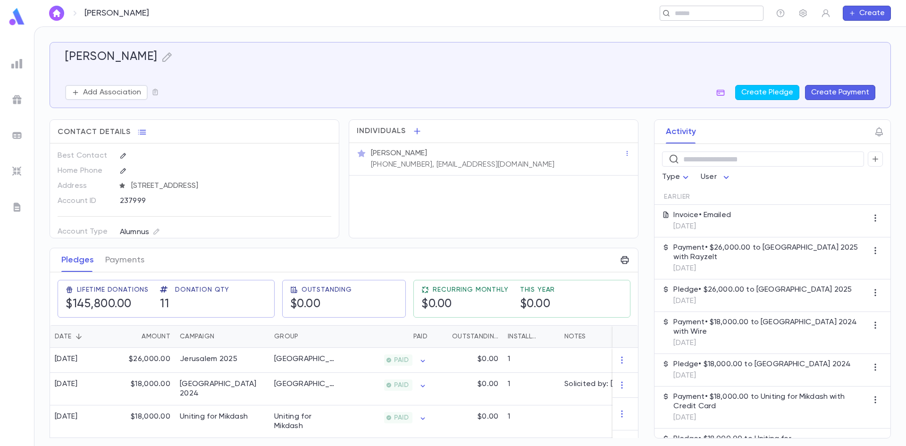
click at [692, 11] on input "text" at bounding box center [708, 13] width 73 height 9
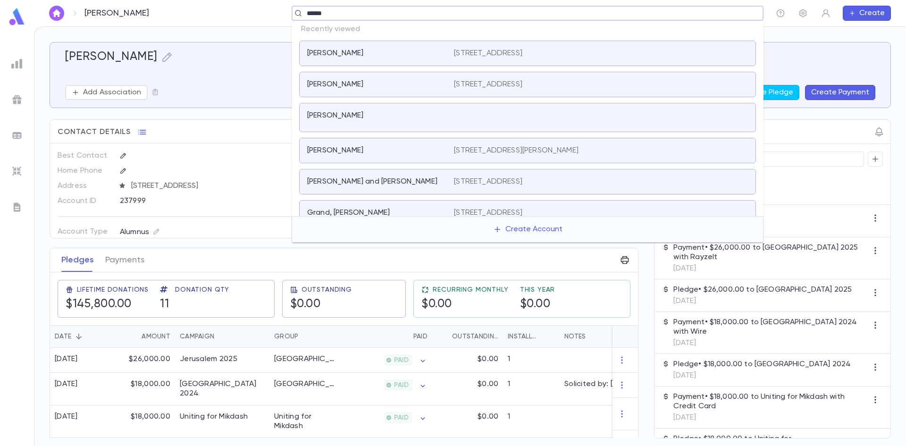
type input "******"
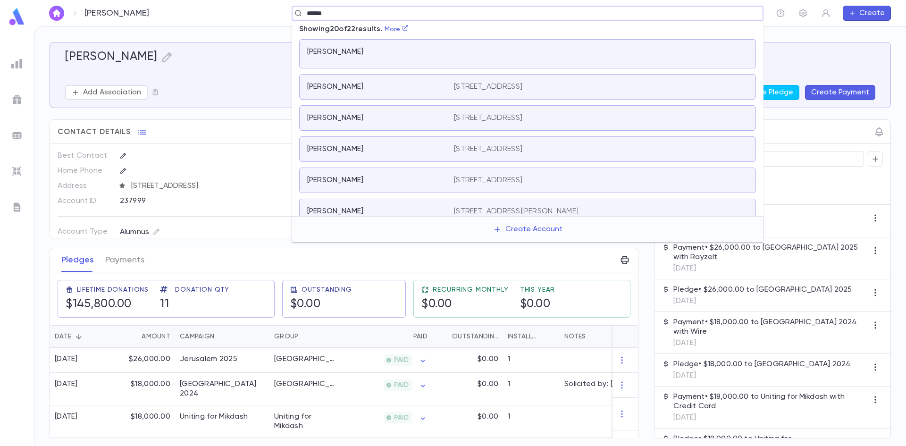
scroll to position [189, 0]
click at [336, 152] on p "Shasho, Ezra" at bounding box center [335, 148] width 56 height 9
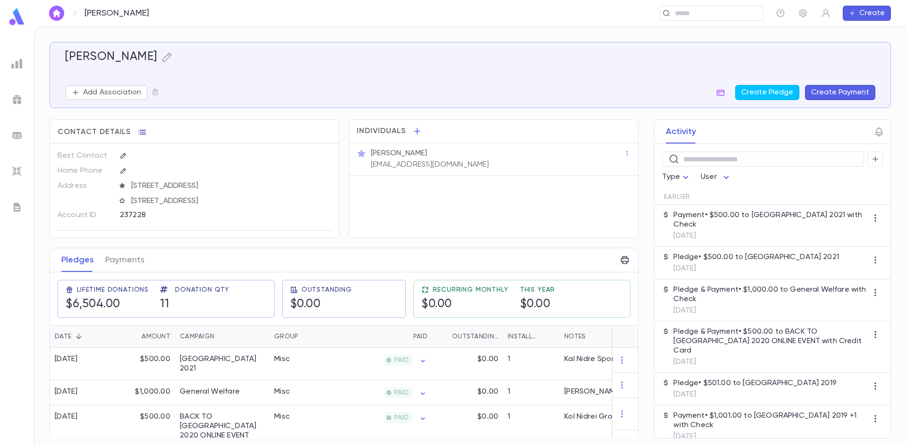
click at [142, 132] on icon "button" at bounding box center [142, 132] width 8 height 5
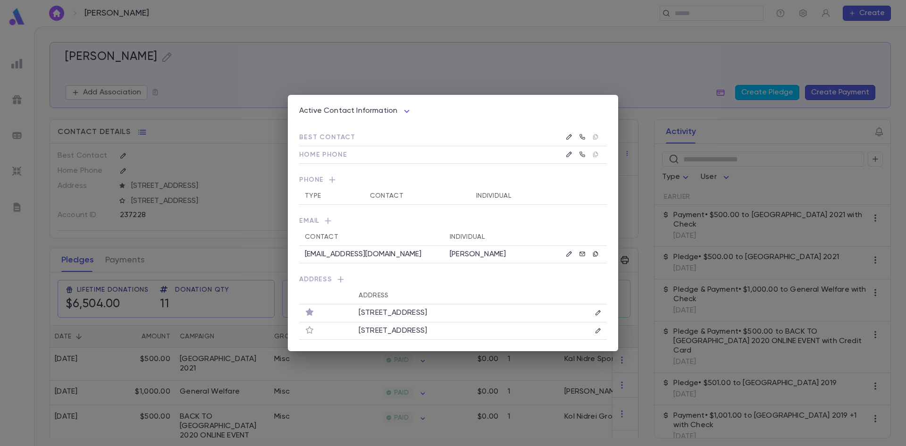
click at [332, 176] on icon "button" at bounding box center [331, 179] width 9 height 9
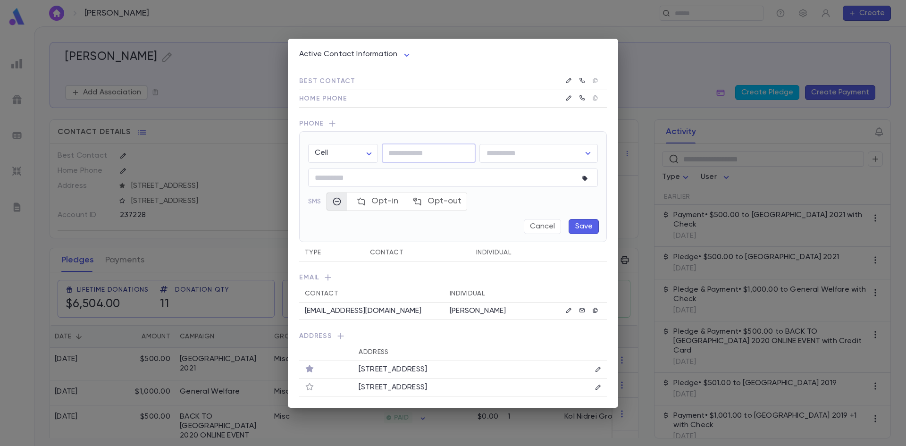
click at [407, 151] on input "tel" at bounding box center [429, 153] width 94 height 18
type input "**********"
click at [560, 151] on input "text" at bounding box center [531, 153] width 96 height 18
click at [526, 174] on li "Ezra Shasho" at bounding box center [538, 173] width 118 height 15
type input "**********"
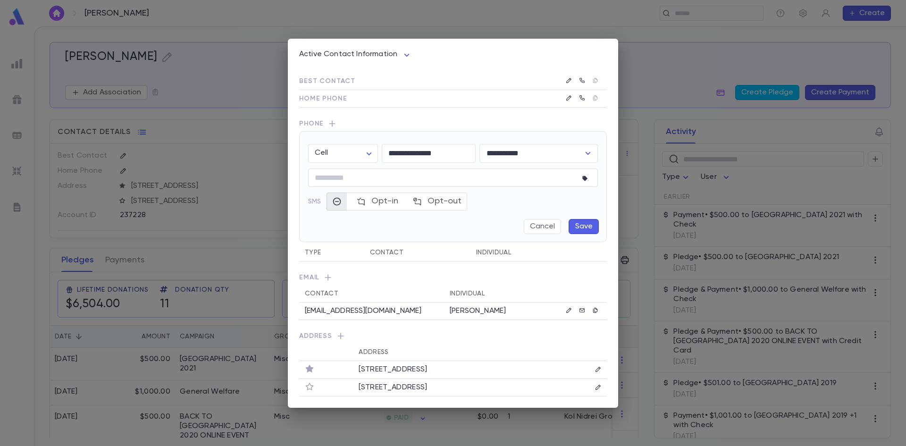
click at [582, 224] on button "Save" at bounding box center [583, 226] width 30 height 15
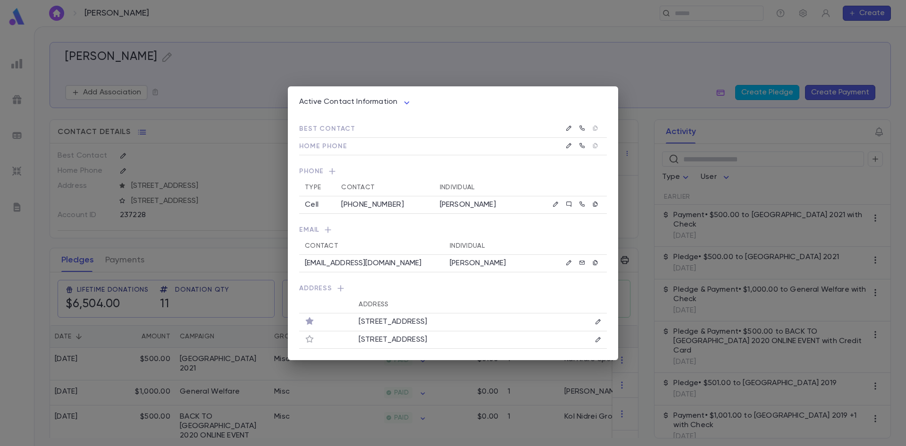
click at [436, 61] on div "Active Contact Information **** Best Contact Home Phone Phone Type Contact Indi…" at bounding box center [453, 223] width 906 height 446
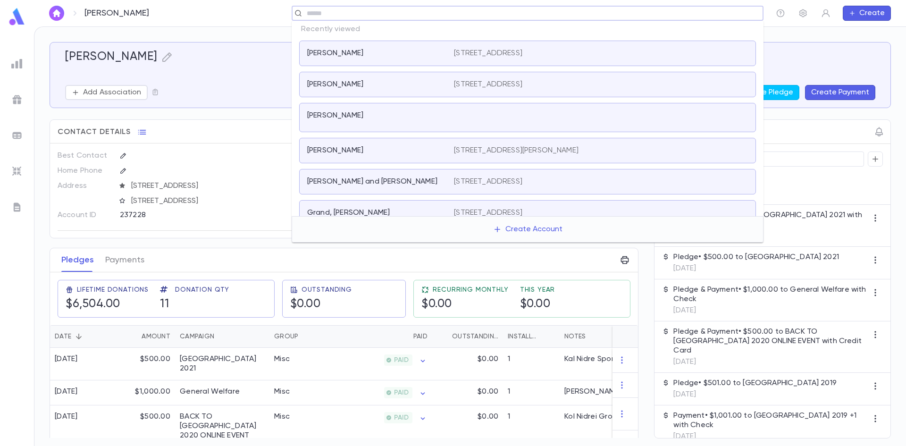
click at [681, 11] on input "text" at bounding box center [524, 13] width 441 height 9
type input "*****"
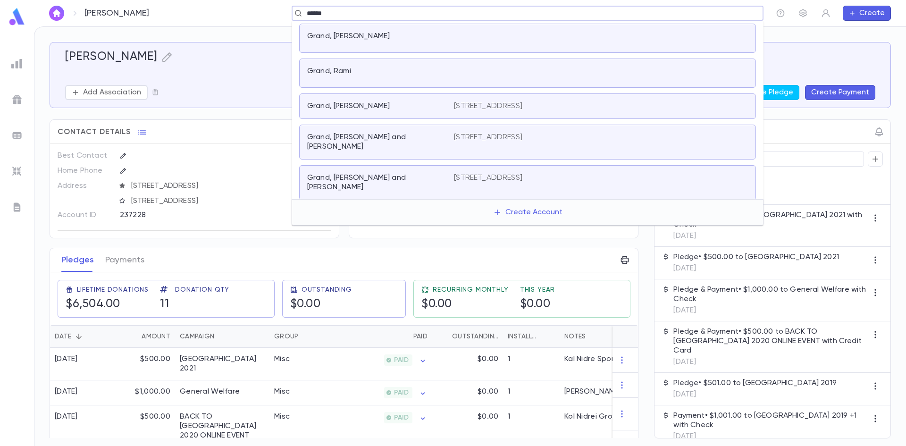
click at [350, 104] on p "Grand, Joey" at bounding box center [348, 105] width 83 height 9
